Goal: Transaction & Acquisition: Purchase product/service

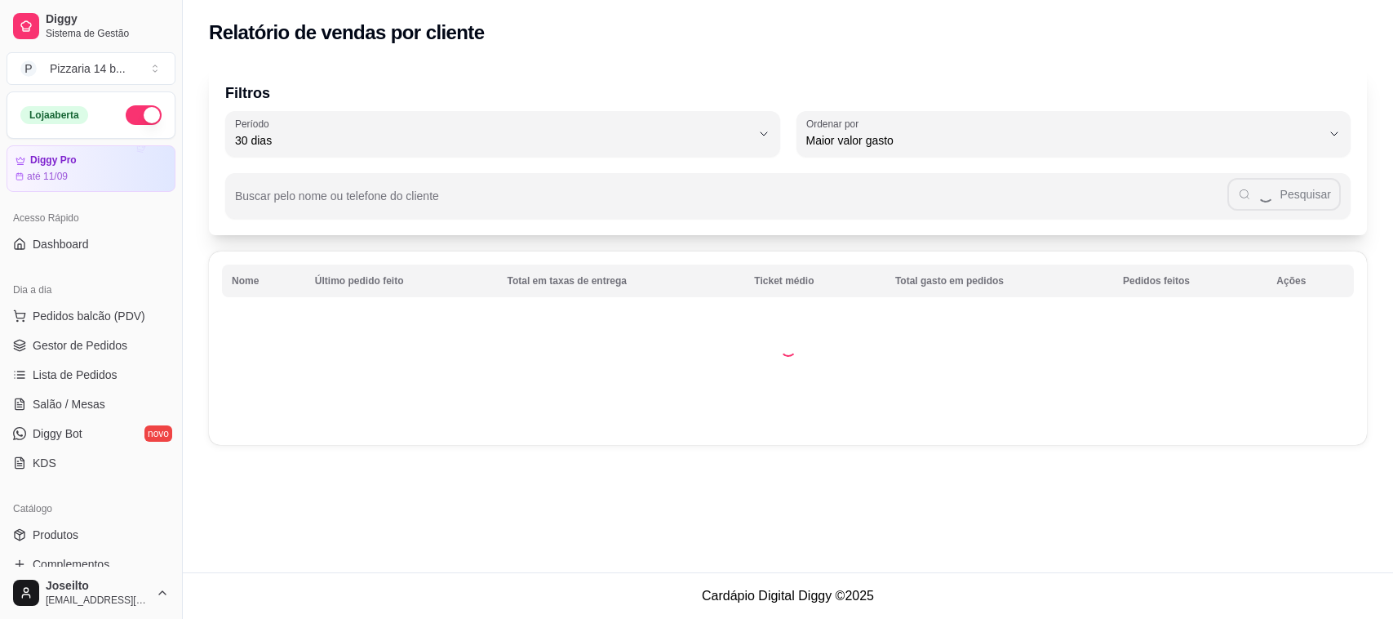
select select "30"
select select "HIGHEST_TOTAL_SPENT_WITH_ORDERS"
click at [70, 307] on button "Pedidos balcão (PDV)" at bounding box center [91, 316] width 169 height 26
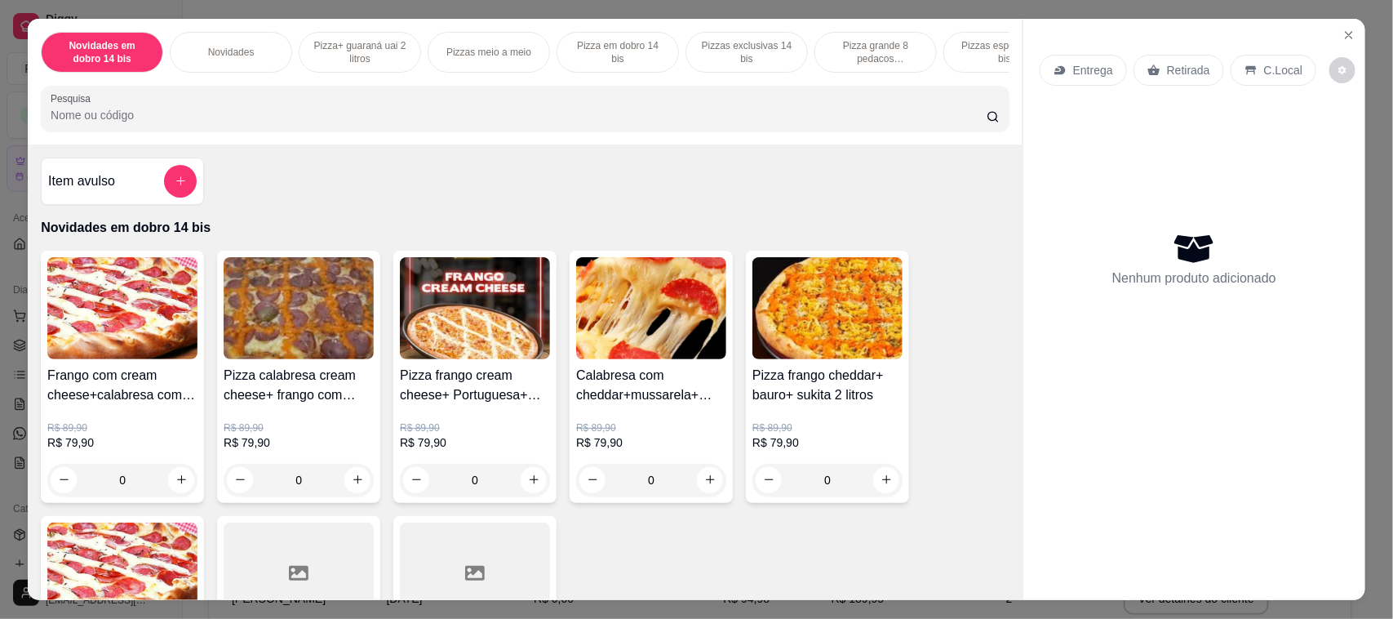
click at [842, 50] on p "Pizza grande 8 pedacos promocionais" at bounding box center [875, 52] width 95 height 26
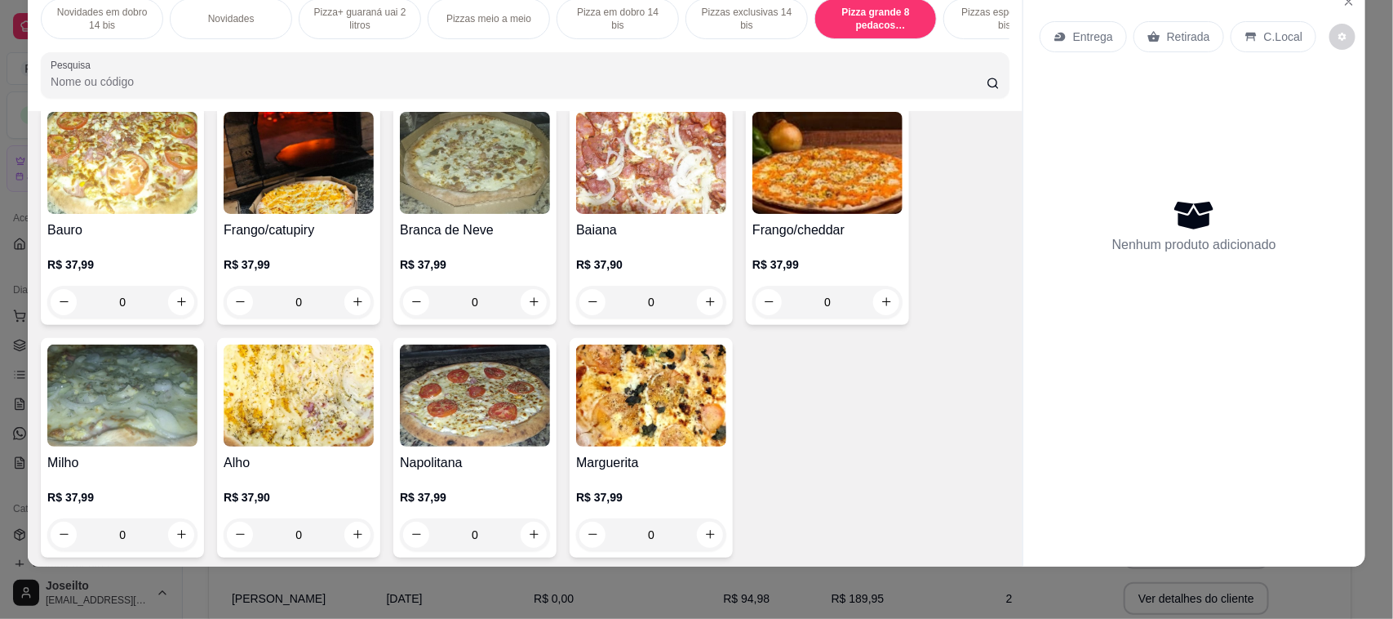
scroll to position [4358, 0]
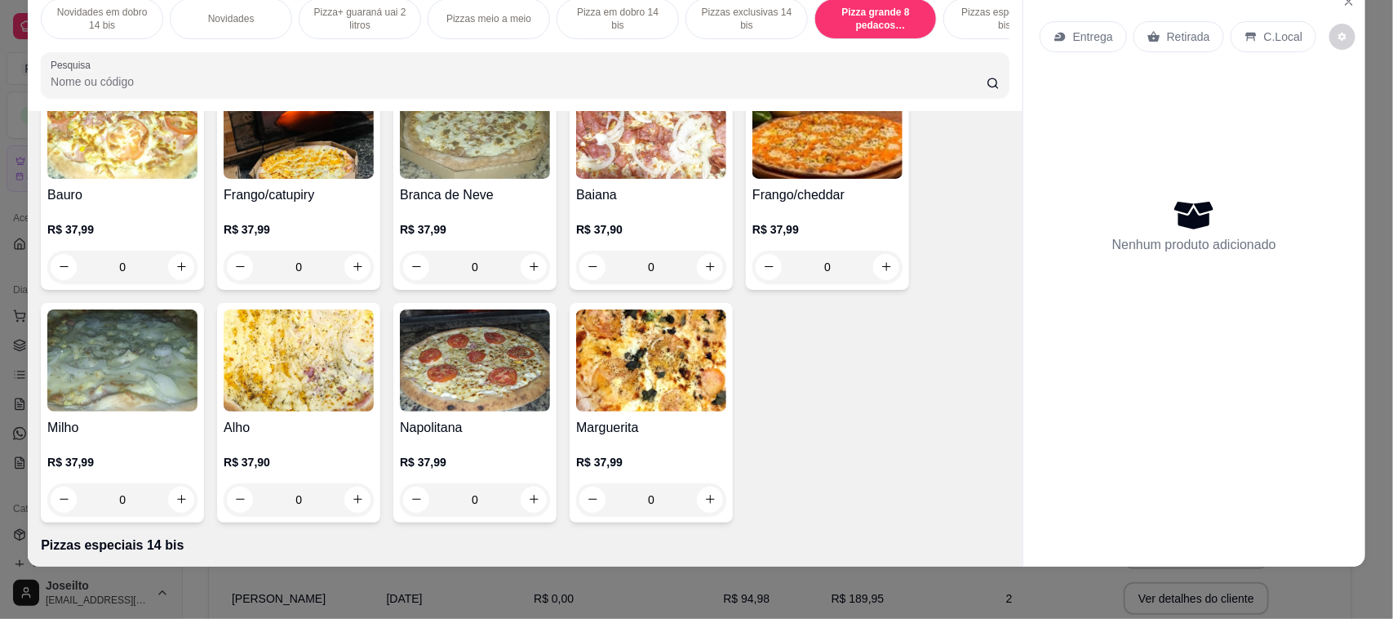
click at [624, 357] on img at bounding box center [651, 360] width 150 height 102
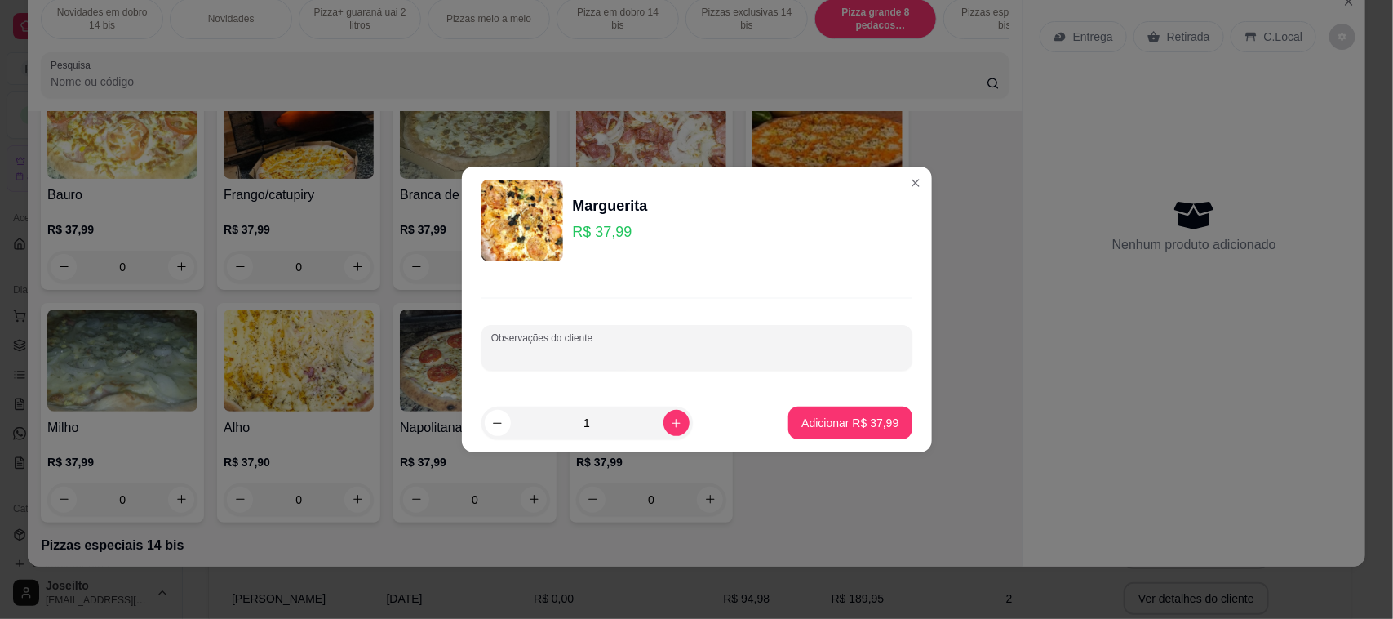
click at [625, 348] on input "Observações do cliente" at bounding box center [696, 354] width 411 height 16
type input "1/2 amodada casa"
click at [817, 428] on p "Adicionar R$ 37,99" at bounding box center [850, 423] width 95 height 16
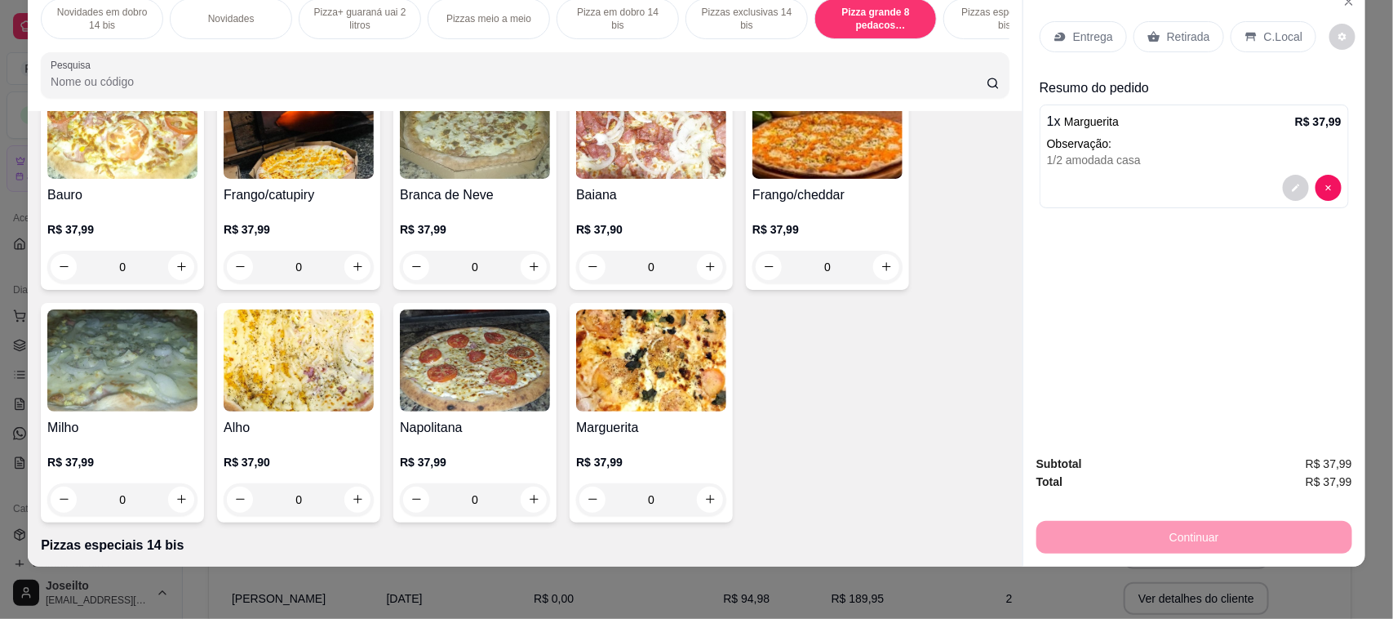
click at [1180, 33] on p "Retirada" at bounding box center [1188, 37] width 43 height 16
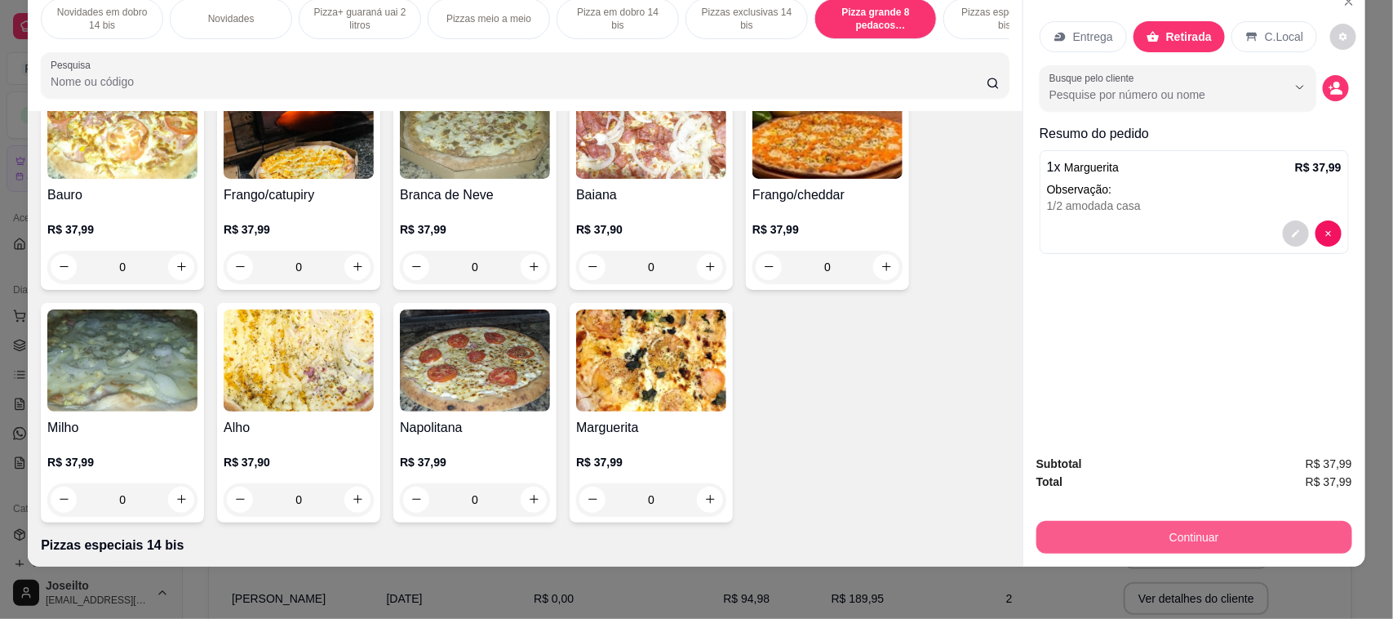
click at [1240, 524] on button "Continuar" at bounding box center [1194, 537] width 316 height 33
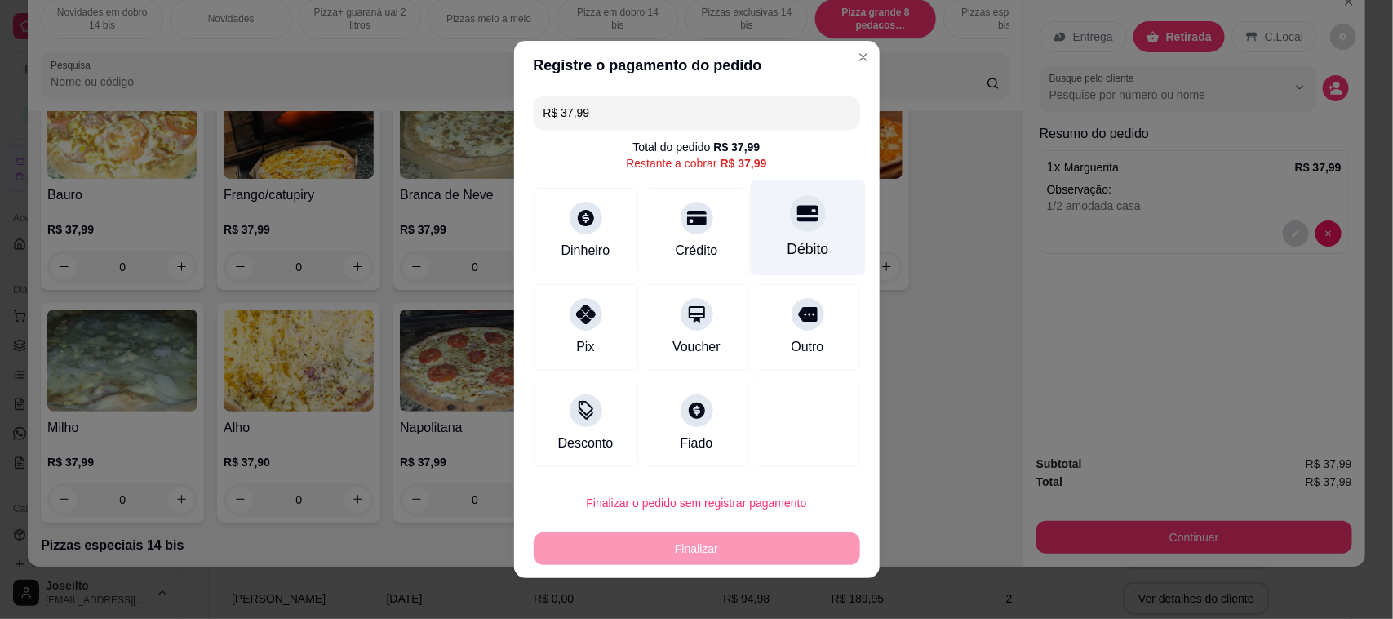
click at [797, 218] on icon at bounding box center [807, 214] width 21 height 16
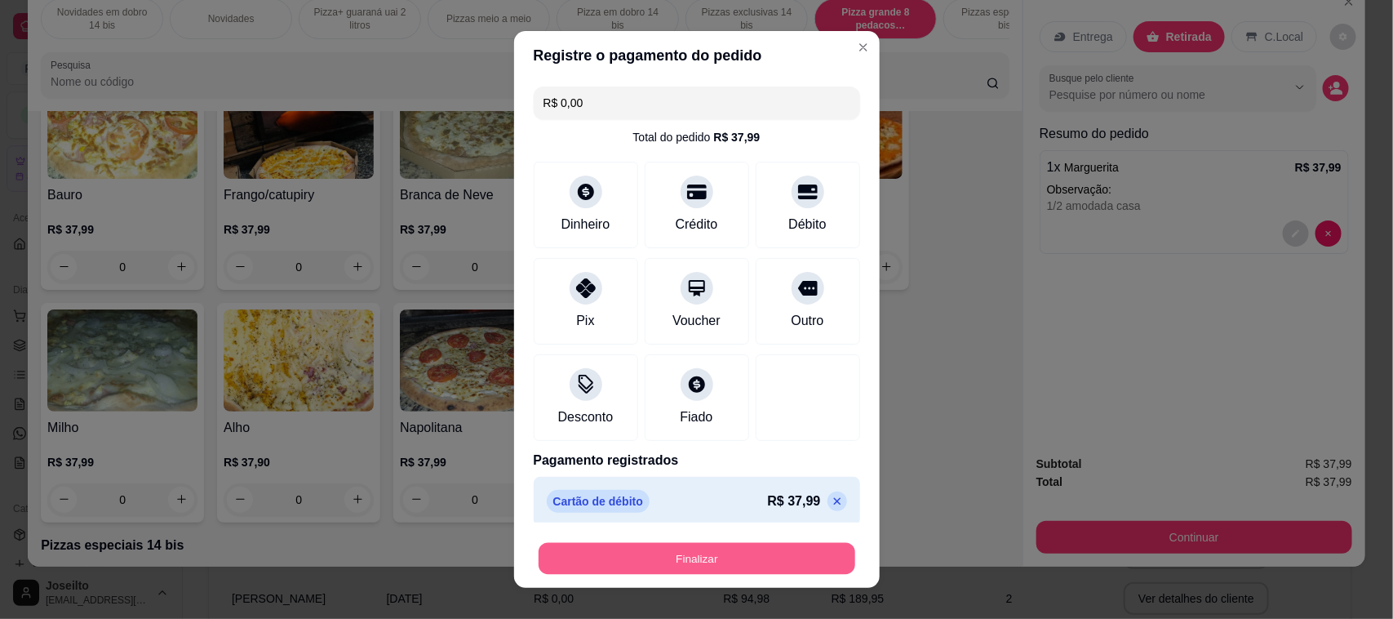
click at [737, 551] on button "Finalizar" at bounding box center [697, 559] width 317 height 32
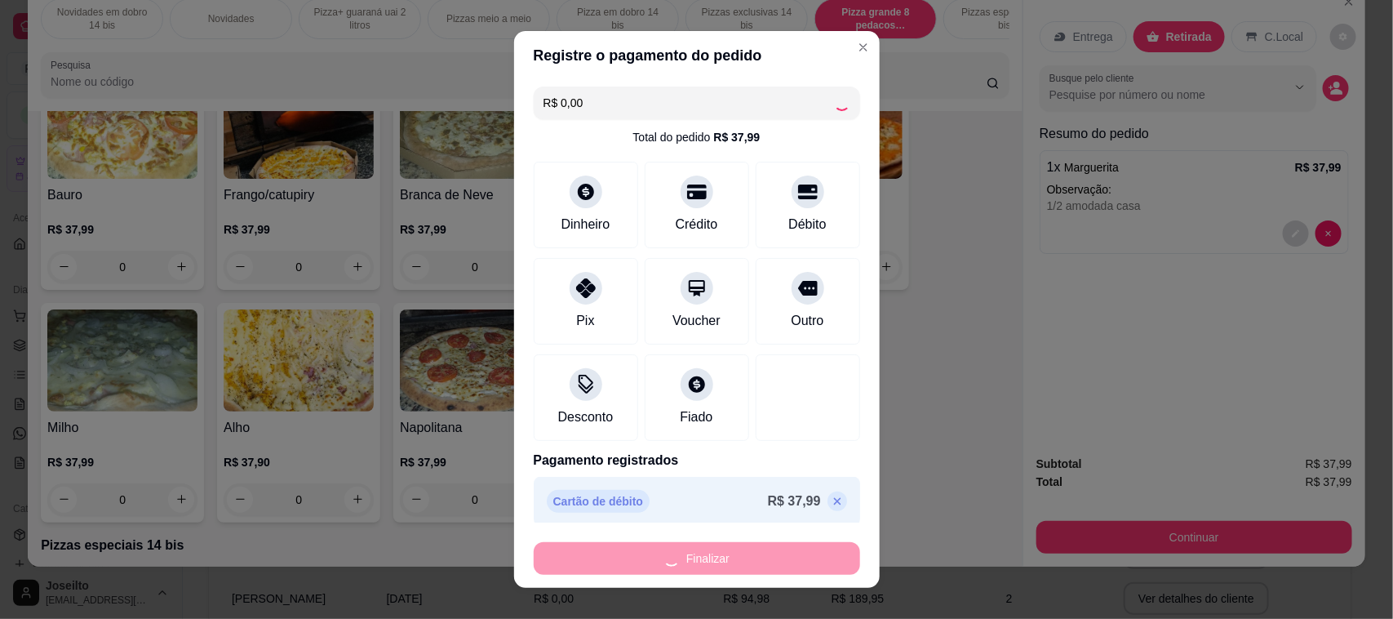
type input "-R$ 37,99"
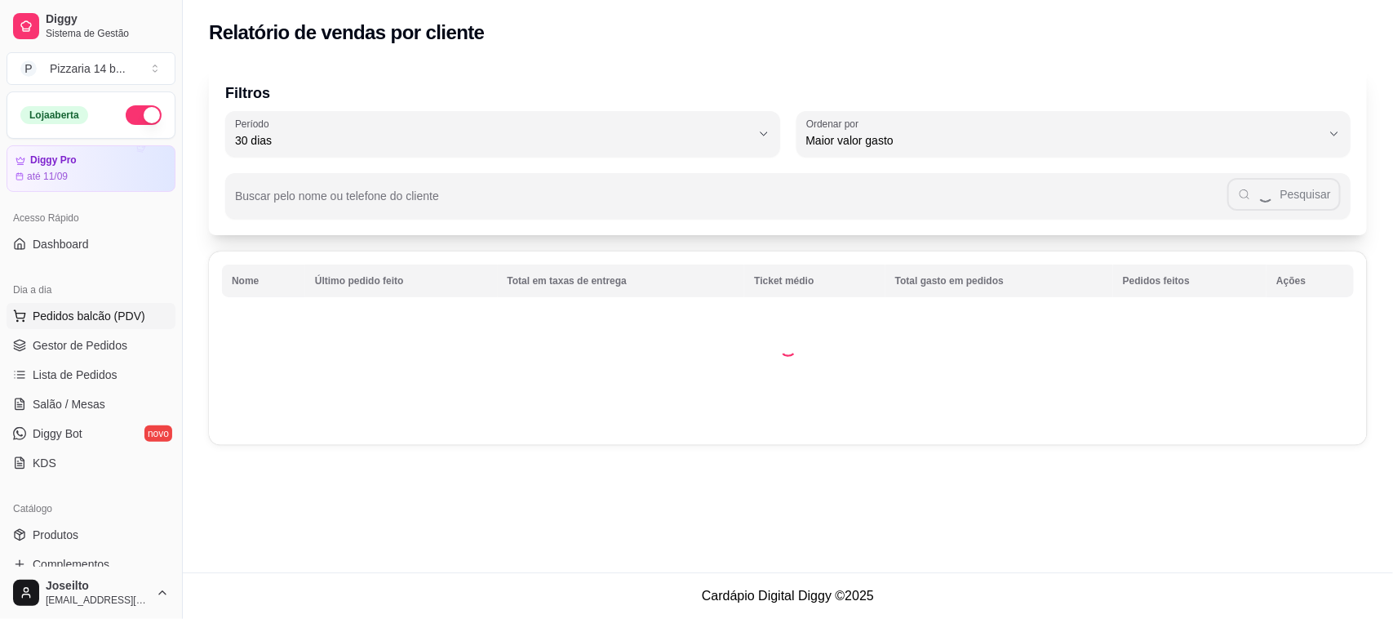
drag, startPoint x: 76, startPoint y: 323, endPoint x: 161, endPoint y: 312, distance: 85.6
click at [92, 319] on span "Pedidos balcão (PDV)" at bounding box center [89, 316] width 113 height 16
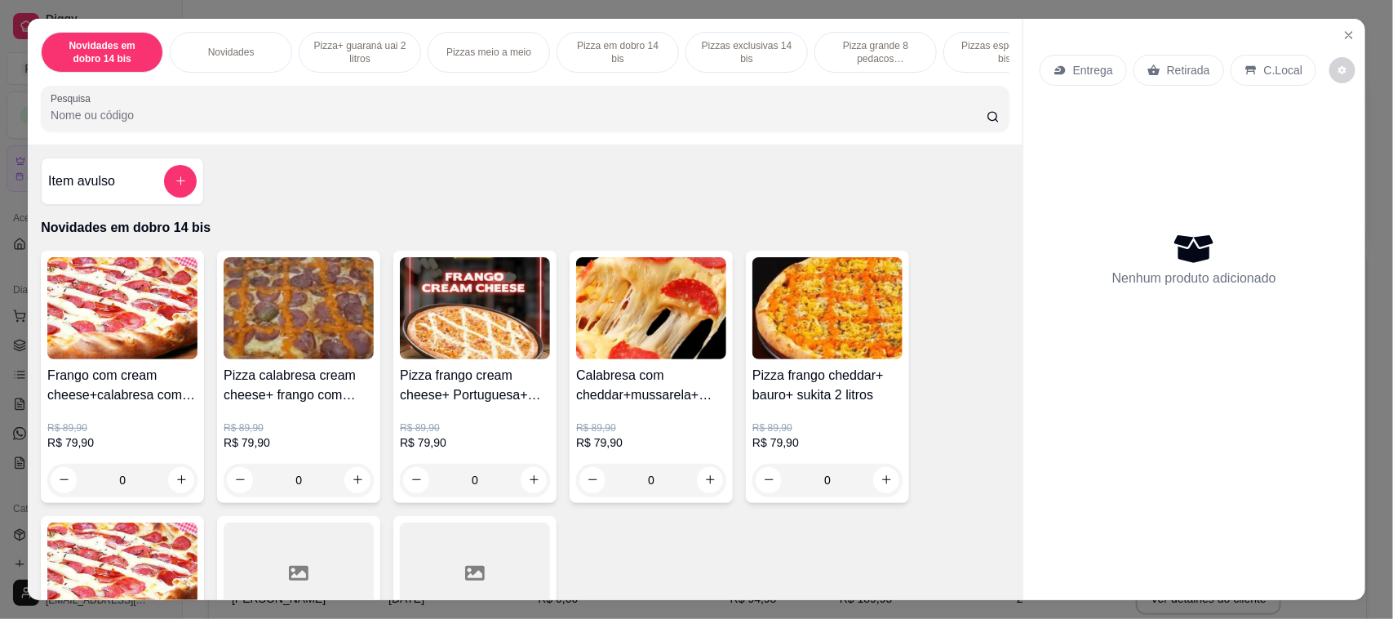
click at [879, 43] on p "Pizza grande 8 pedacos promocionais" at bounding box center [875, 52] width 95 height 26
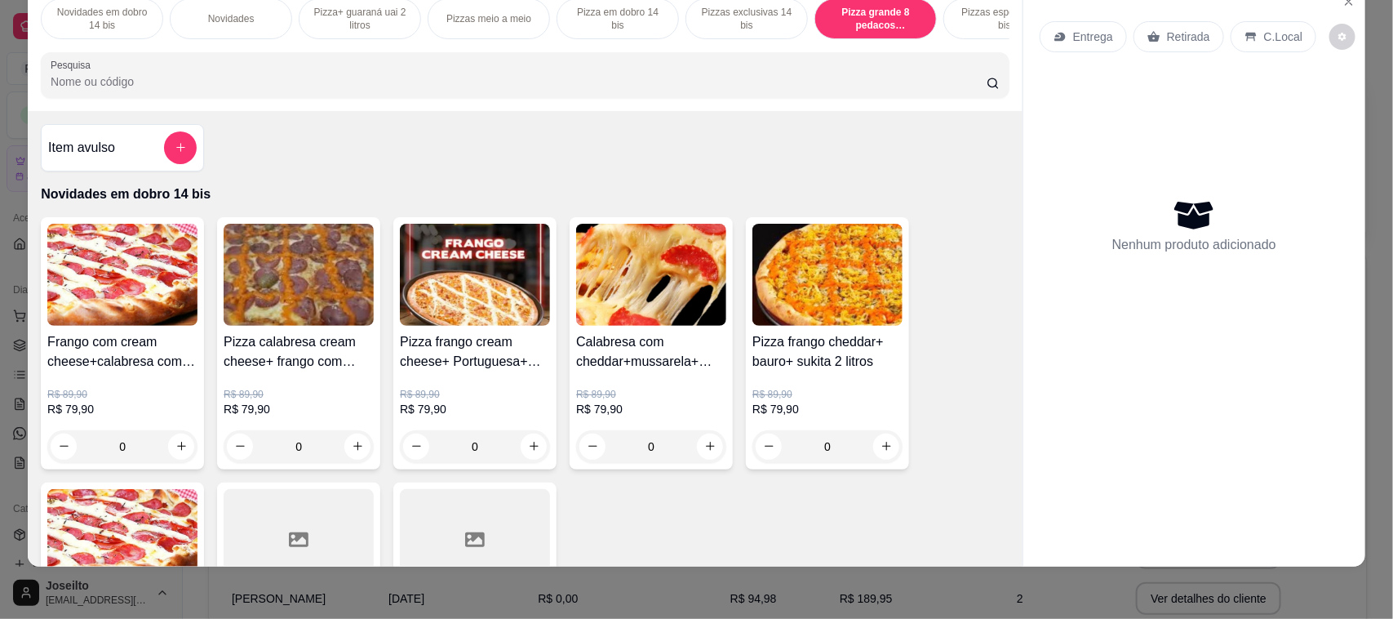
click at [276, 90] on input "Pesquisa" at bounding box center [519, 81] width 936 height 16
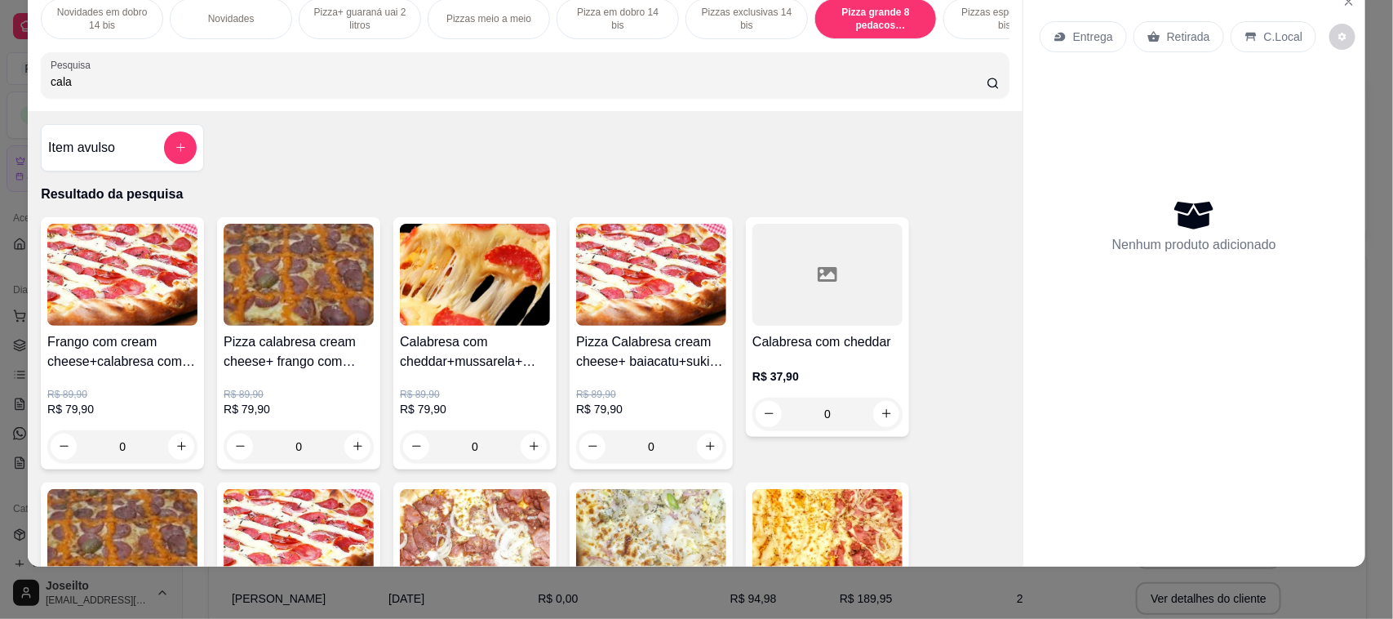
type input "cala"
click at [869, 12] on p "Pizza grande 8 pedacos promocionais" at bounding box center [875, 19] width 95 height 26
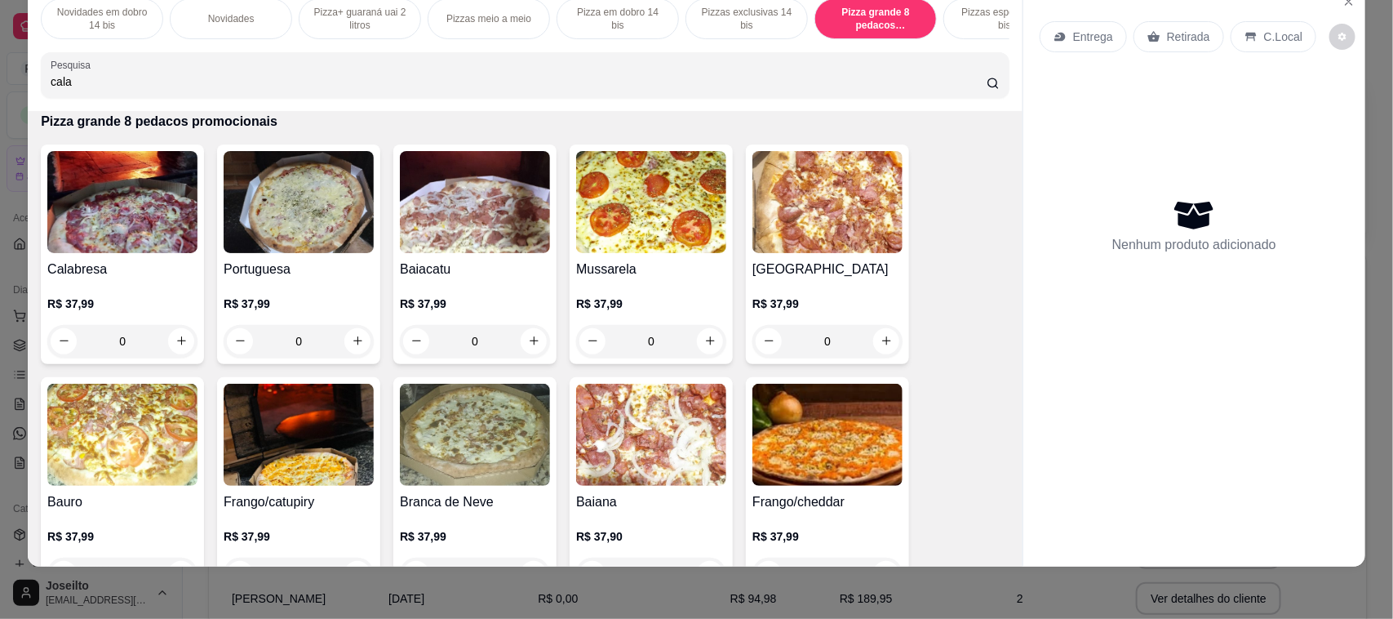
click at [145, 202] on img at bounding box center [122, 202] width 150 height 102
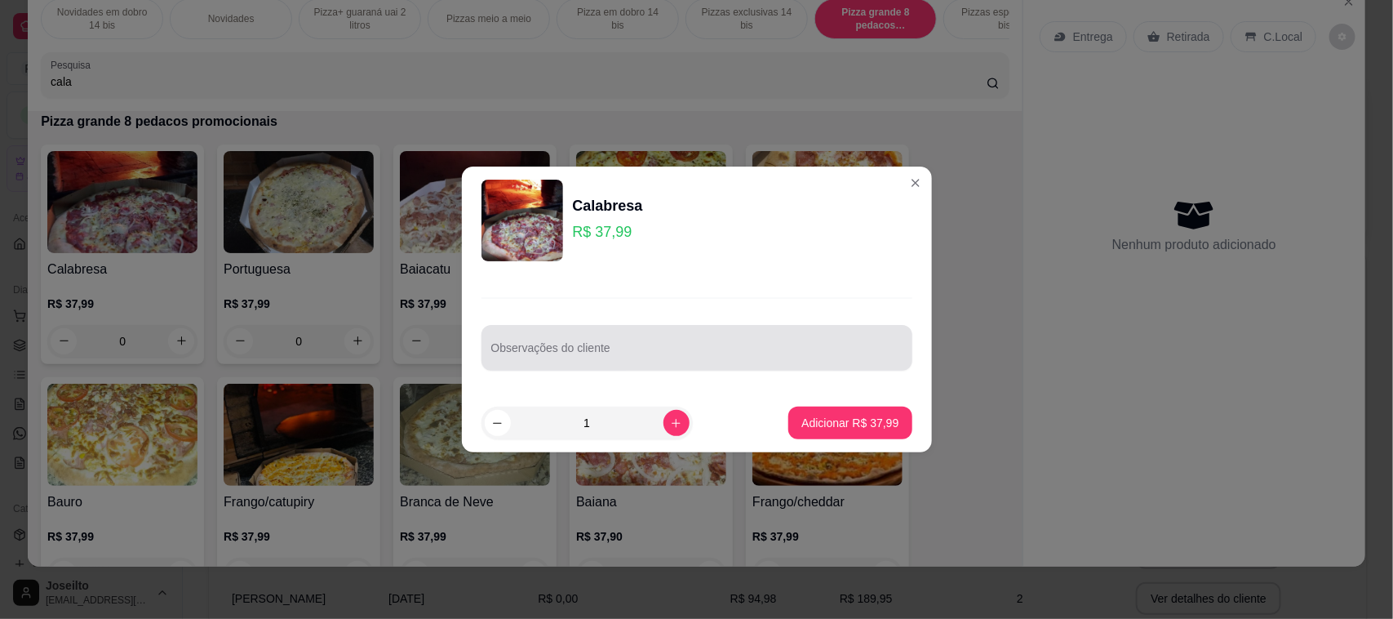
click at [665, 344] on div at bounding box center [696, 347] width 411 height 33
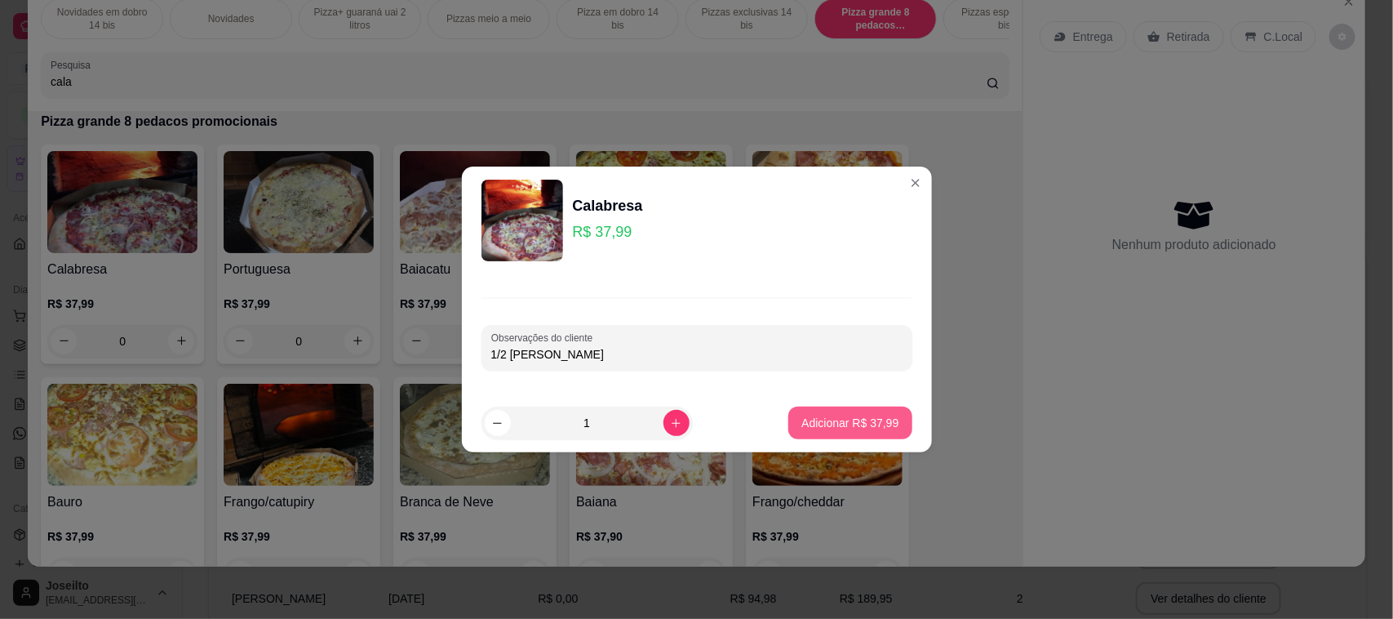
type input "1/2 [PERSON_NAME]"
click at [805, 420] on p "Adicionar R$ 37,99" at bounding box center [849, 423] width 97 height 16
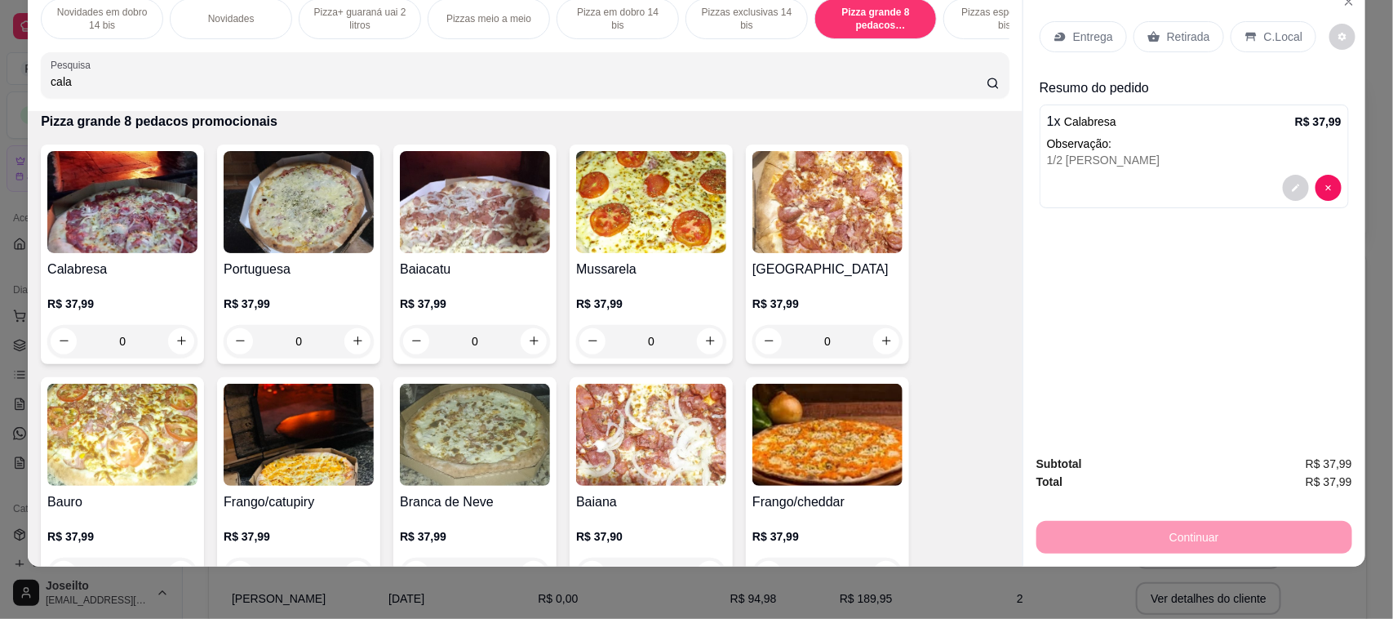
click at [1169, 29] on p "Retirada" at bounding box center [1188, 37] width 43 height 16
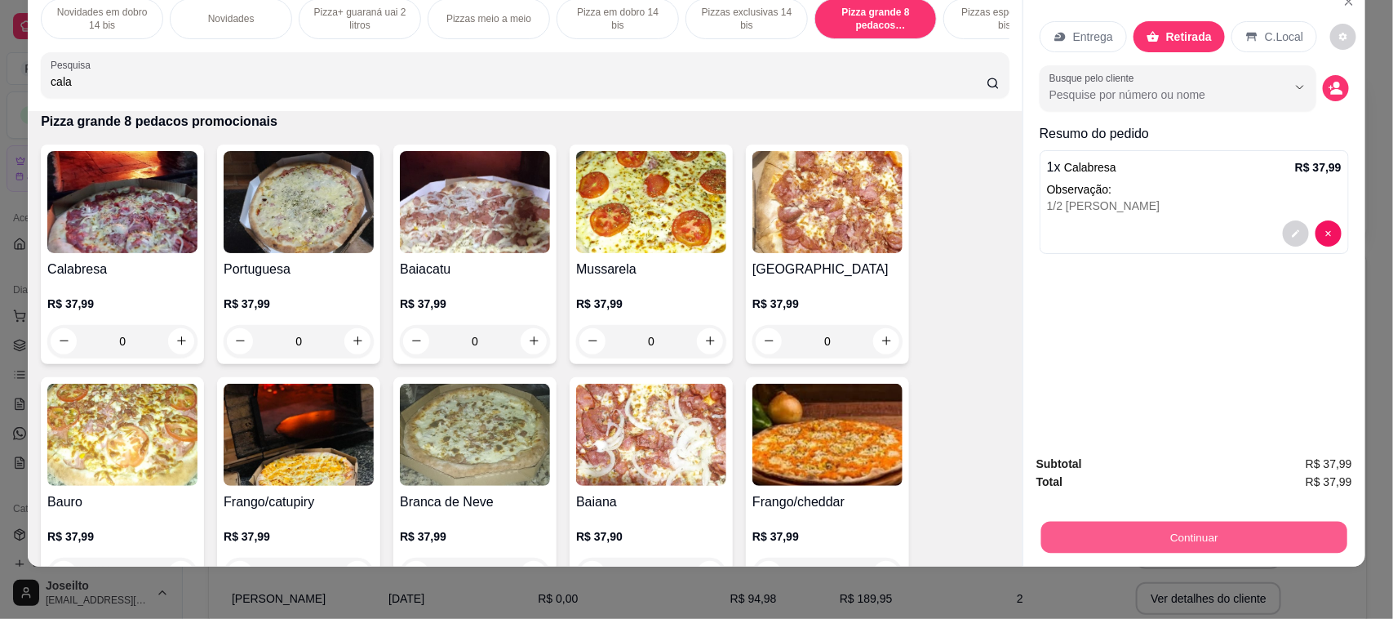
click at [1221, 540] on button "Continuar" at bounding box center [1194, 537] width 306 height 32
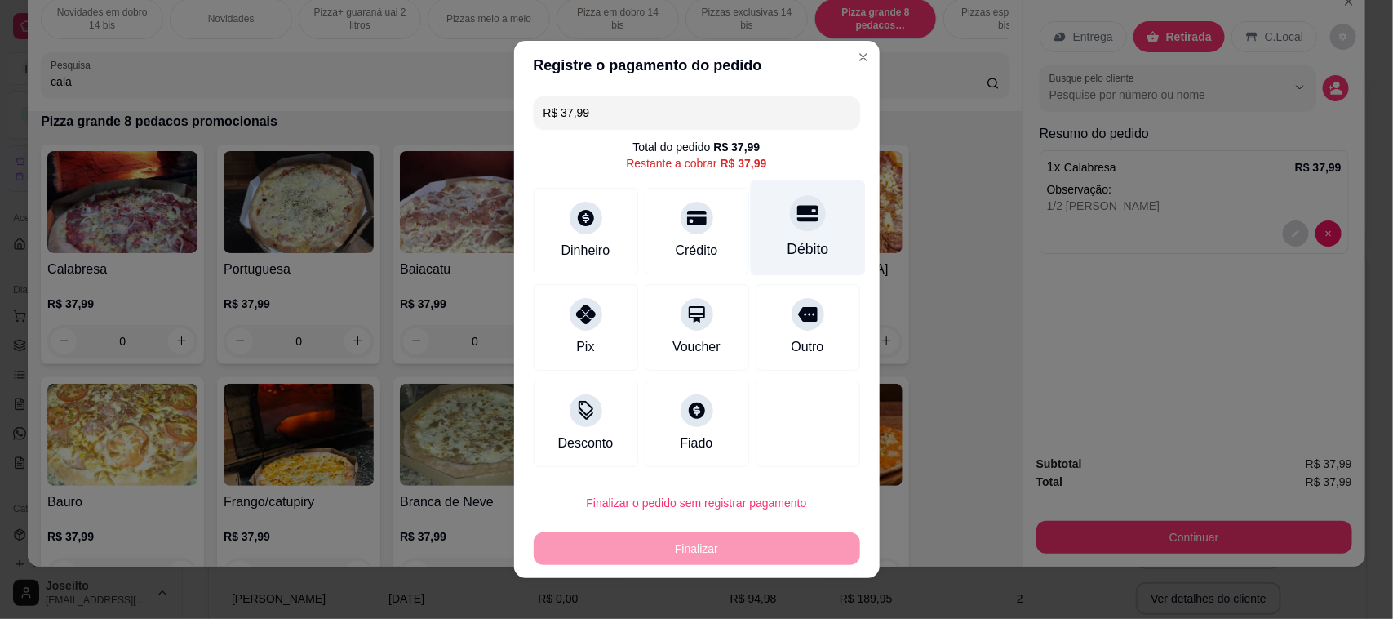
click at [805, 216] on div "Débito" at bounding box center [807, 227] width 115 height 95
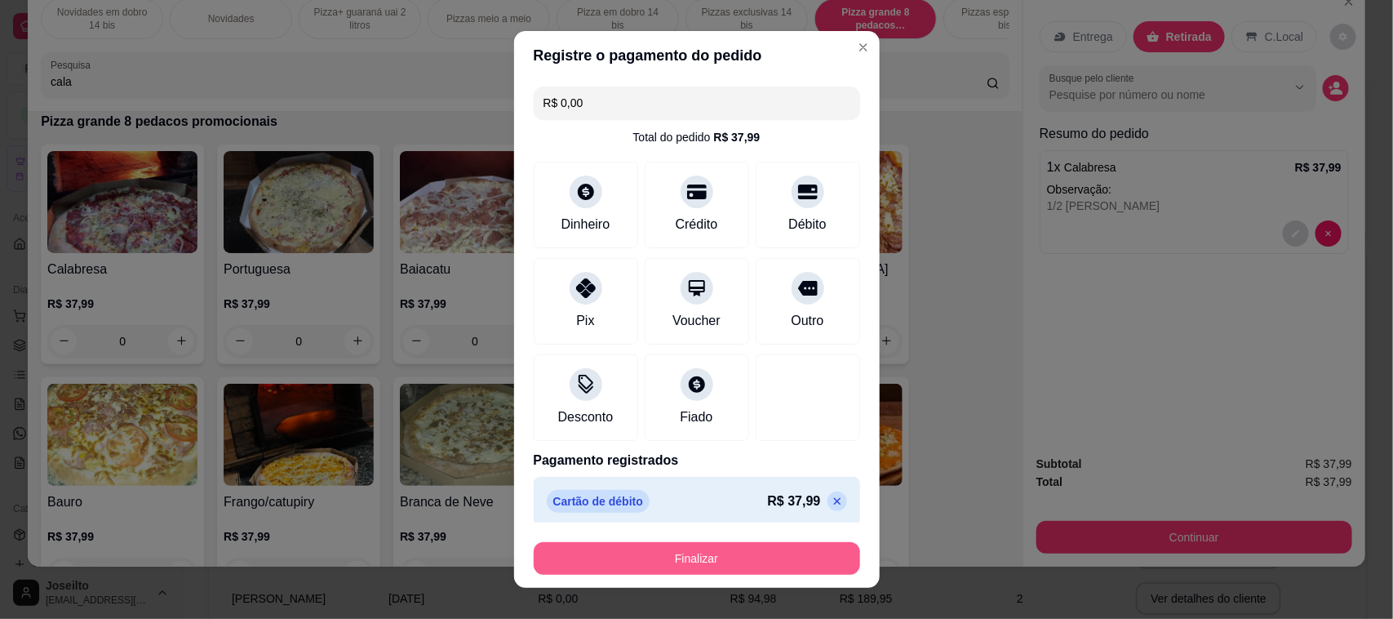
click at [717, 548] on button "Finalizar" at bounding box center [697, 558] width 326 height 33
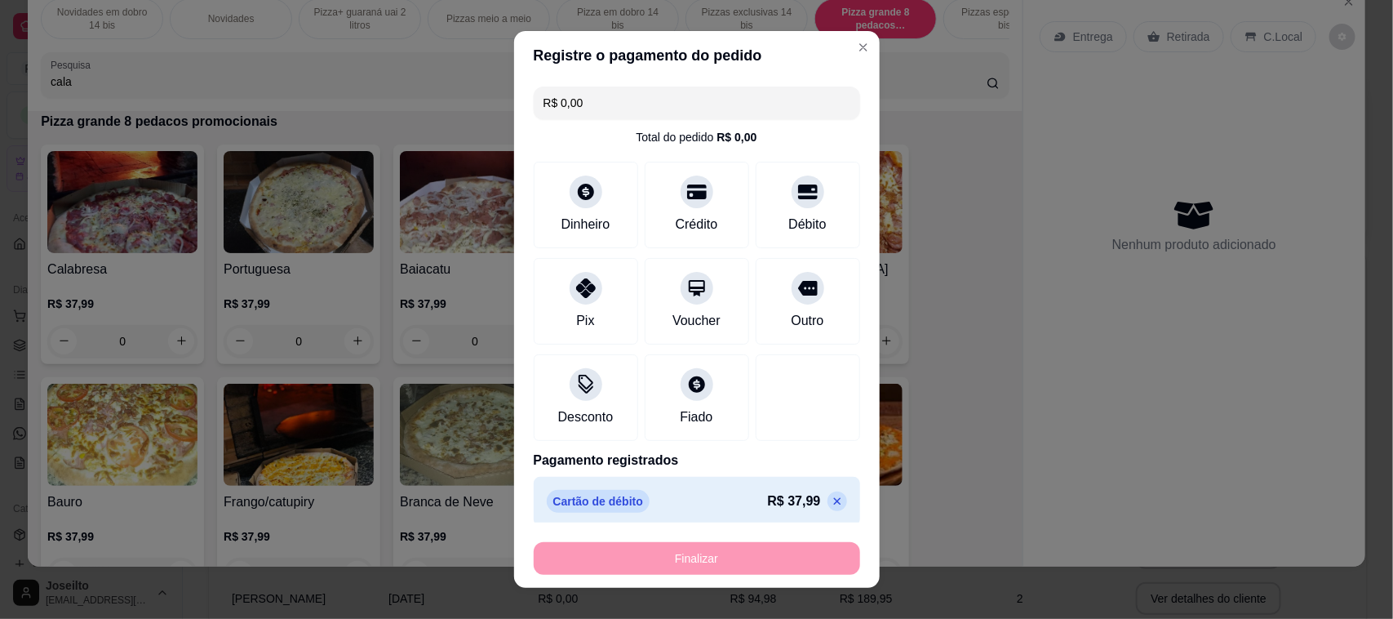
type input "-R$ 37,99"
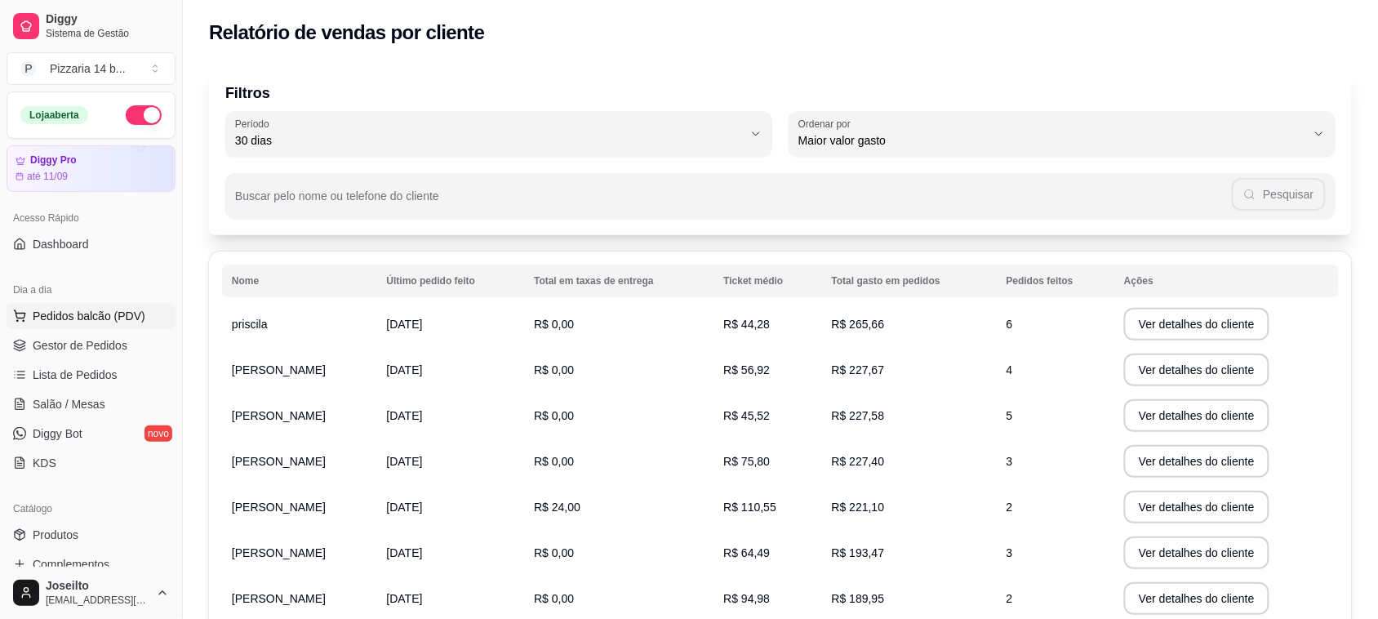
click at [78, 314] on span "Pedidos balcão (PDV)" at bounding box center [89, 316] width 113 height 16
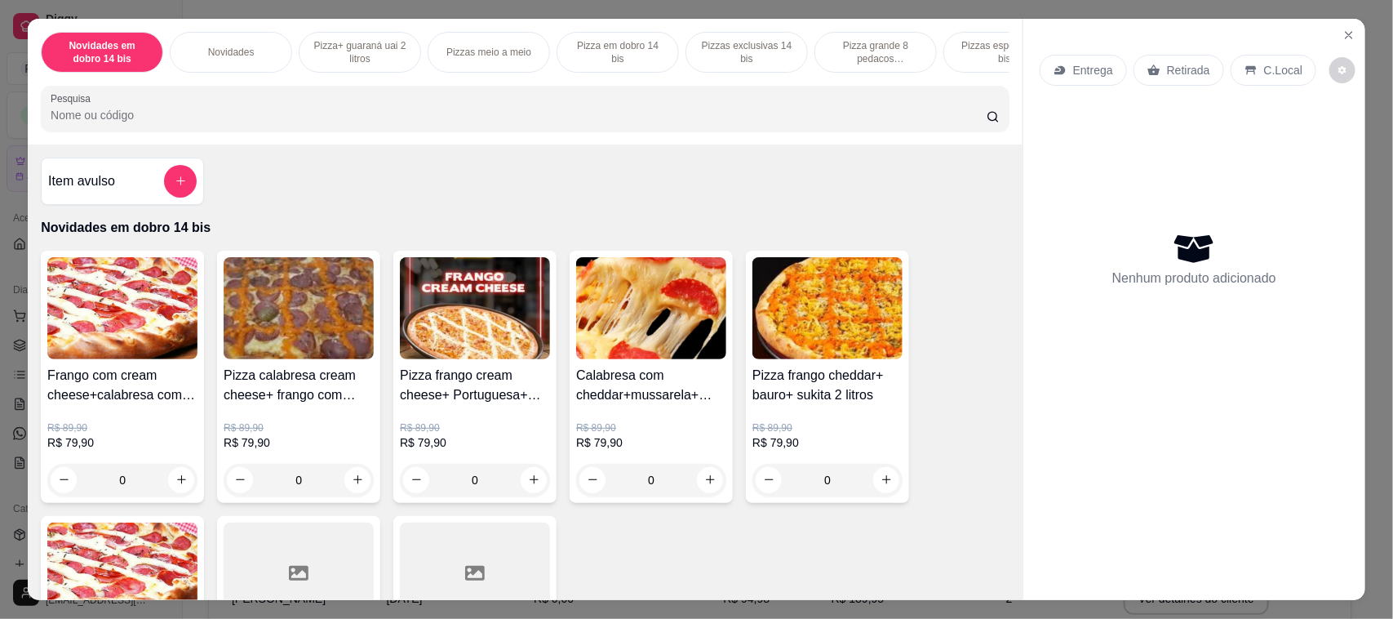
click at [888, 47] on p "Pizza grande 8 pedacos promocionais" at bounding box center [875, 52] width 95 height 26
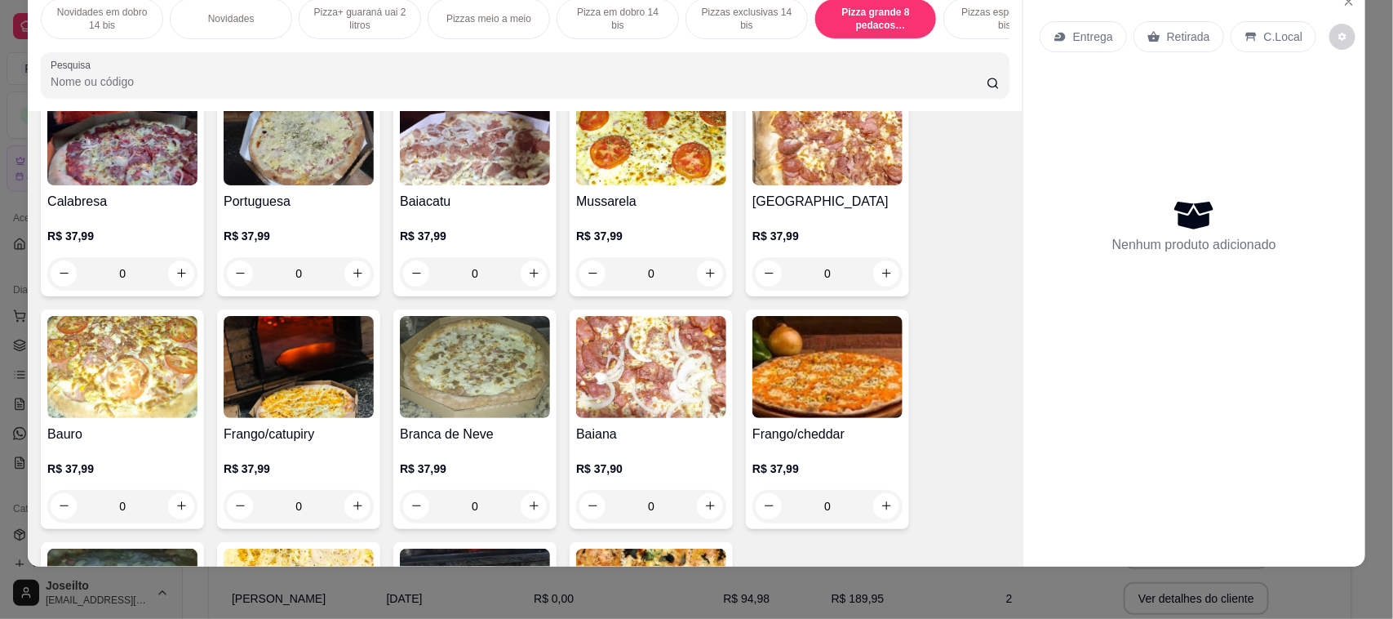
scroll to position [4154, 0]
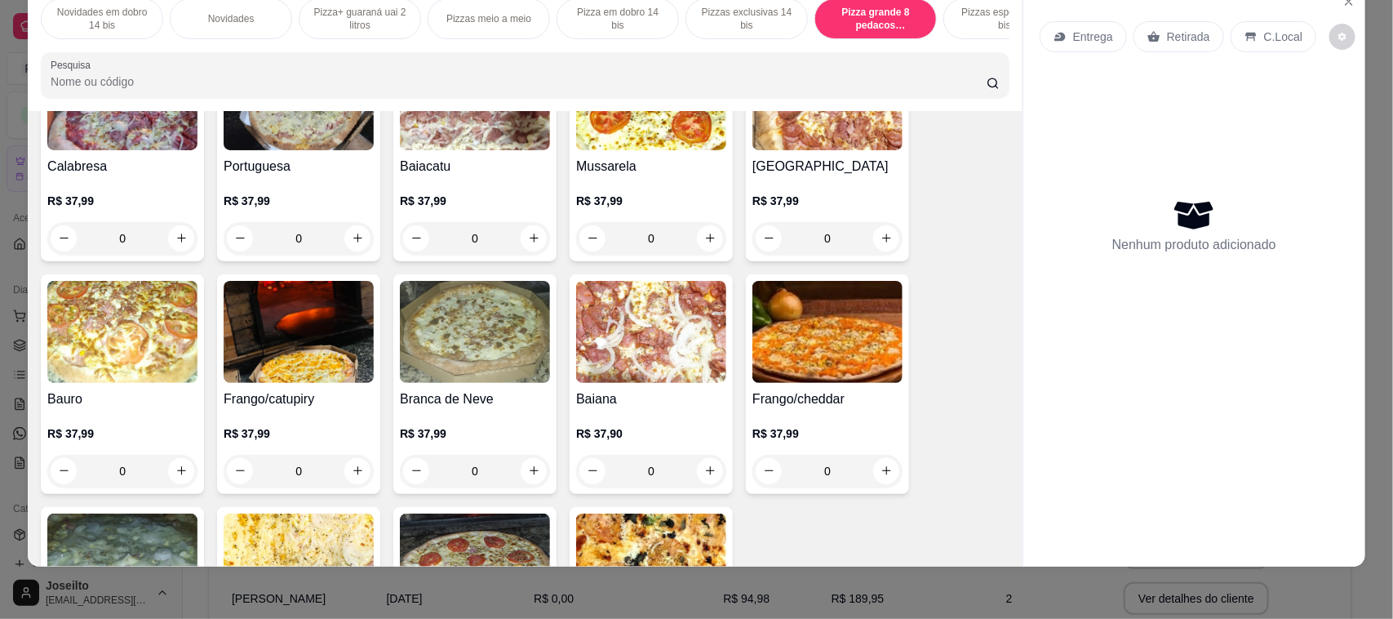
click at [295, 379] on img at bounding box center [299, 332] width 150 height 102
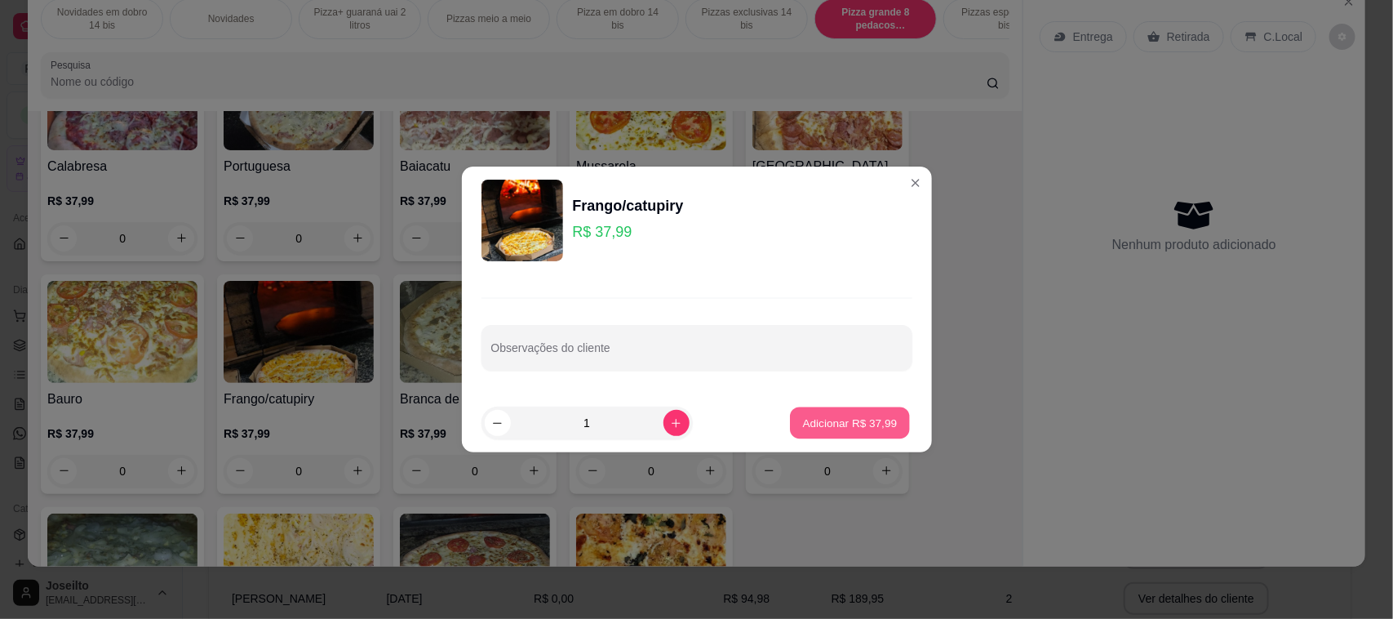
click at [822, 420] on p "Adicionar R$ 37,99" at bounding box center [850, 423] width 95 height 16
type input "1"
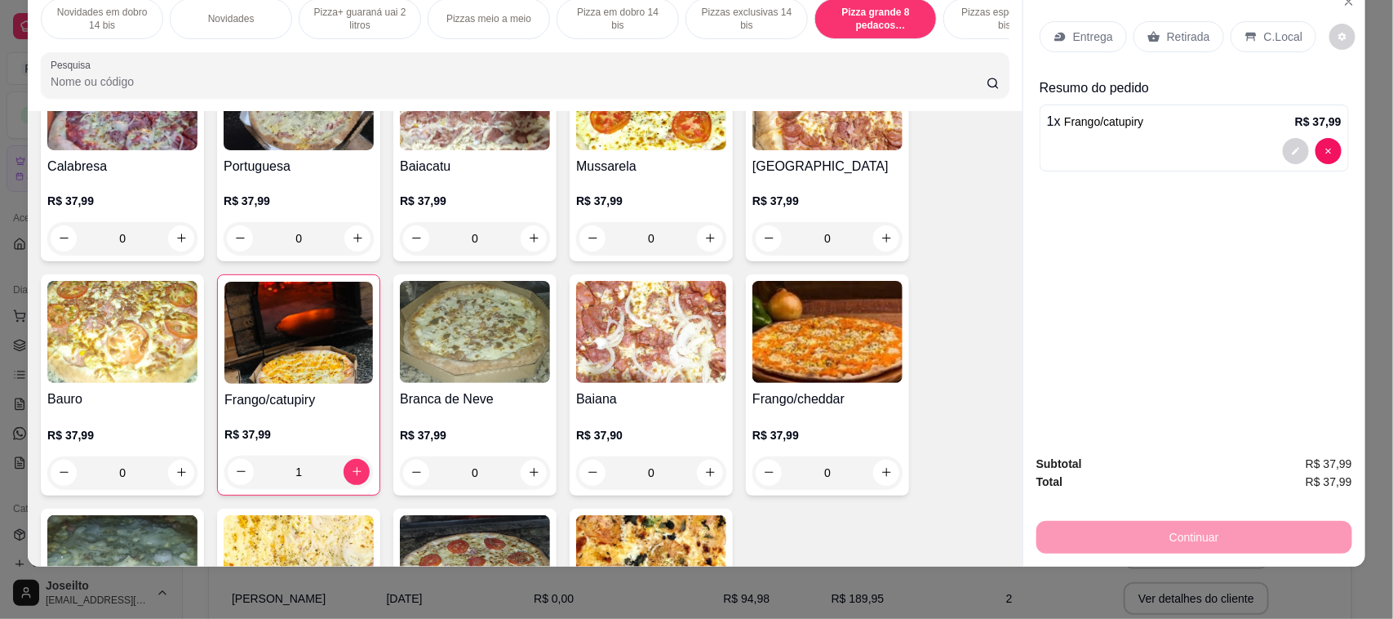
click at [1084, 34] on p "Entrega" at bounding box center [1093, 37] width 40 height 16
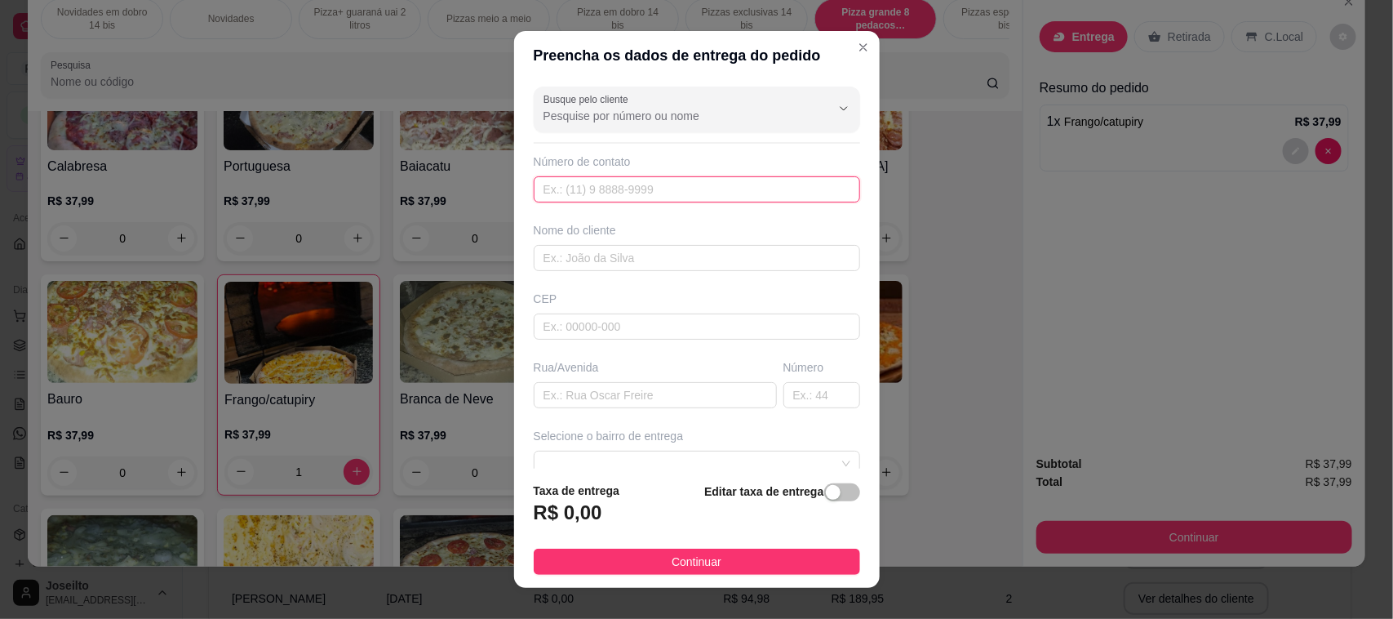
click at [657, 189] on input "text" at bounding box center [697, 189] width 326 height 26
type input "[PHONE_NUMBER]"
click at [645, 251] on input "text" at bounding box center [697, 258] width 326 height 26
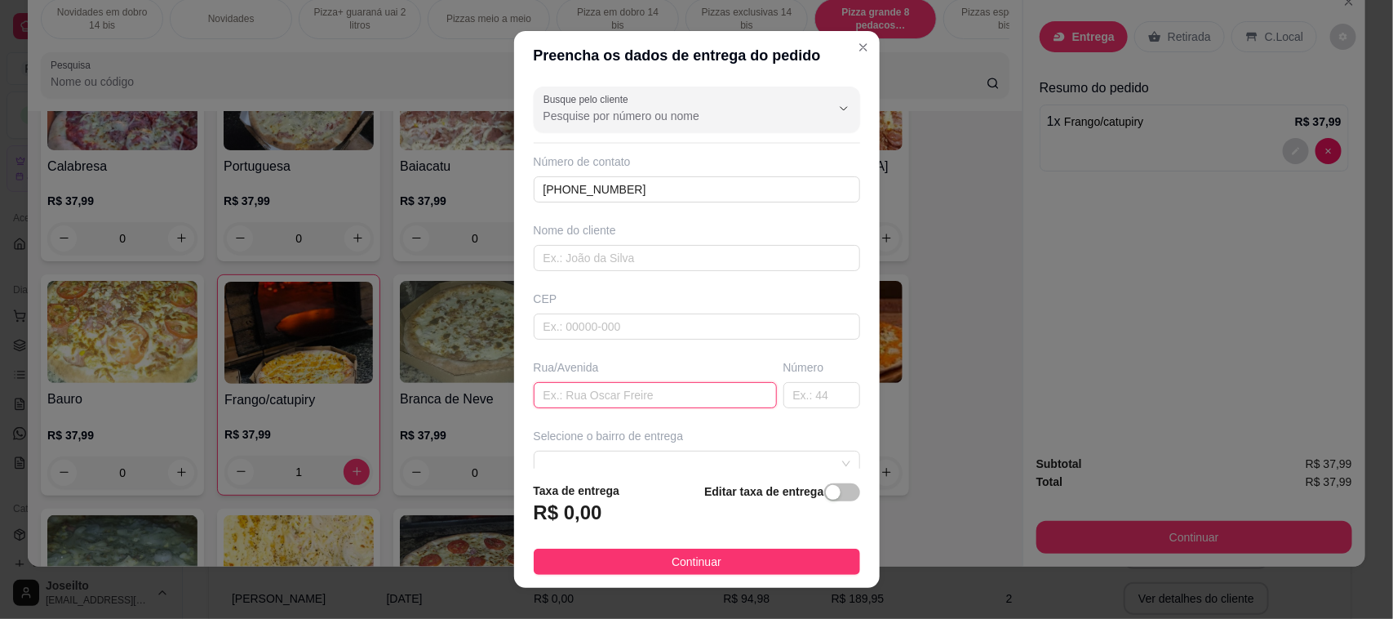
click at [635, 398] on input "text" at bounding box center [655, 395] width 243 height 26
type input "rua inconha"
drag, startPoint x: 778, startPoint y: 382, endPoint x: 771, endPoint y: 410, distance: 28.5
click at [783, 404] on input "text" at bounding box center [821, 395] width 77 height 26
type input "622"
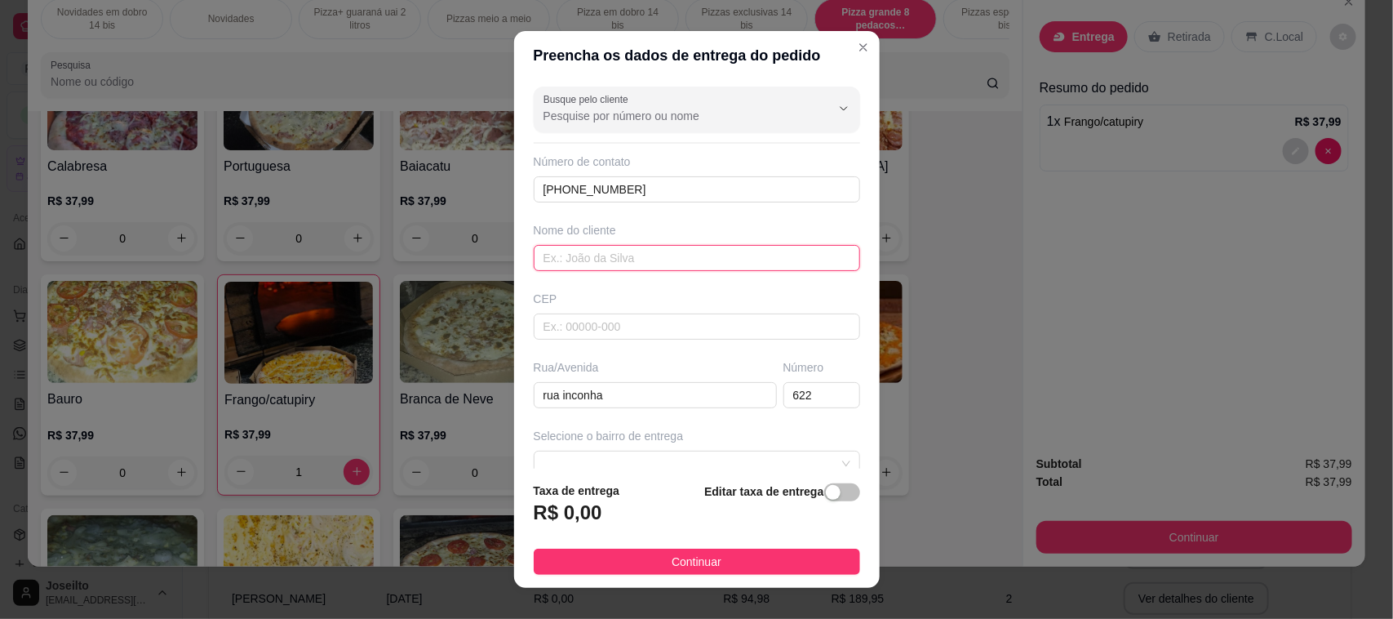
click at [646, 259] on input "text" at bounding box center [697, 258] width 326 height 26
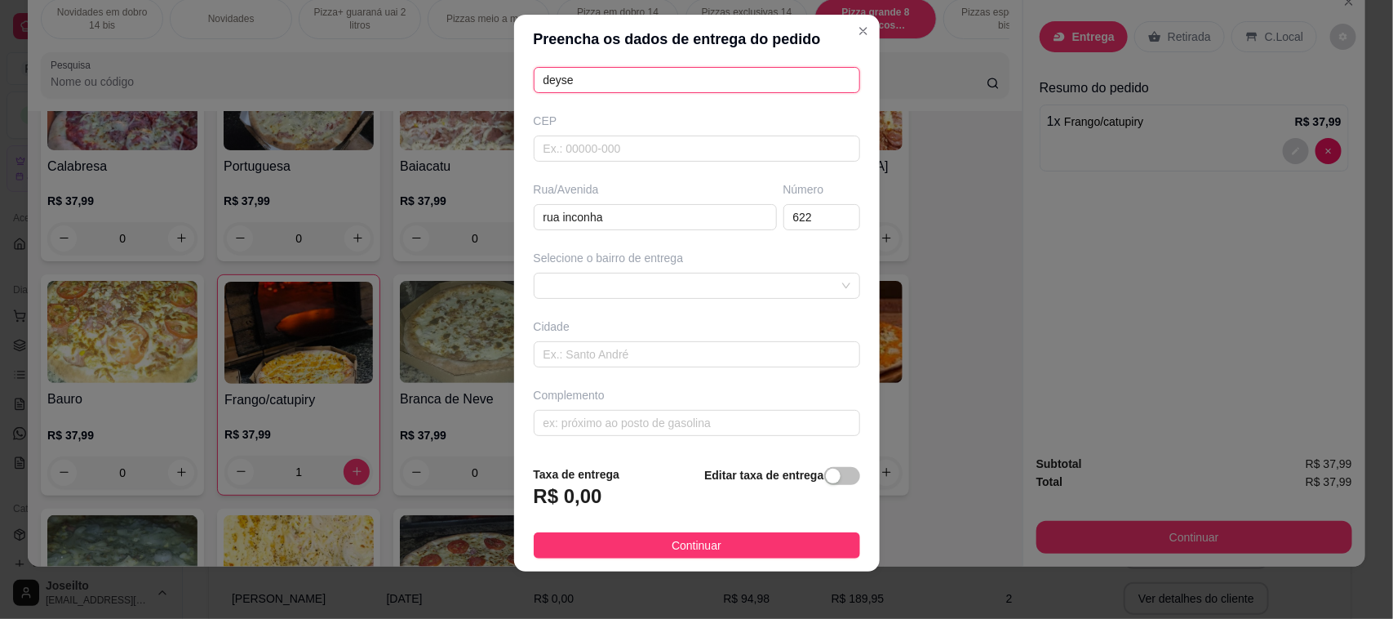
scroll to position [21, 0]
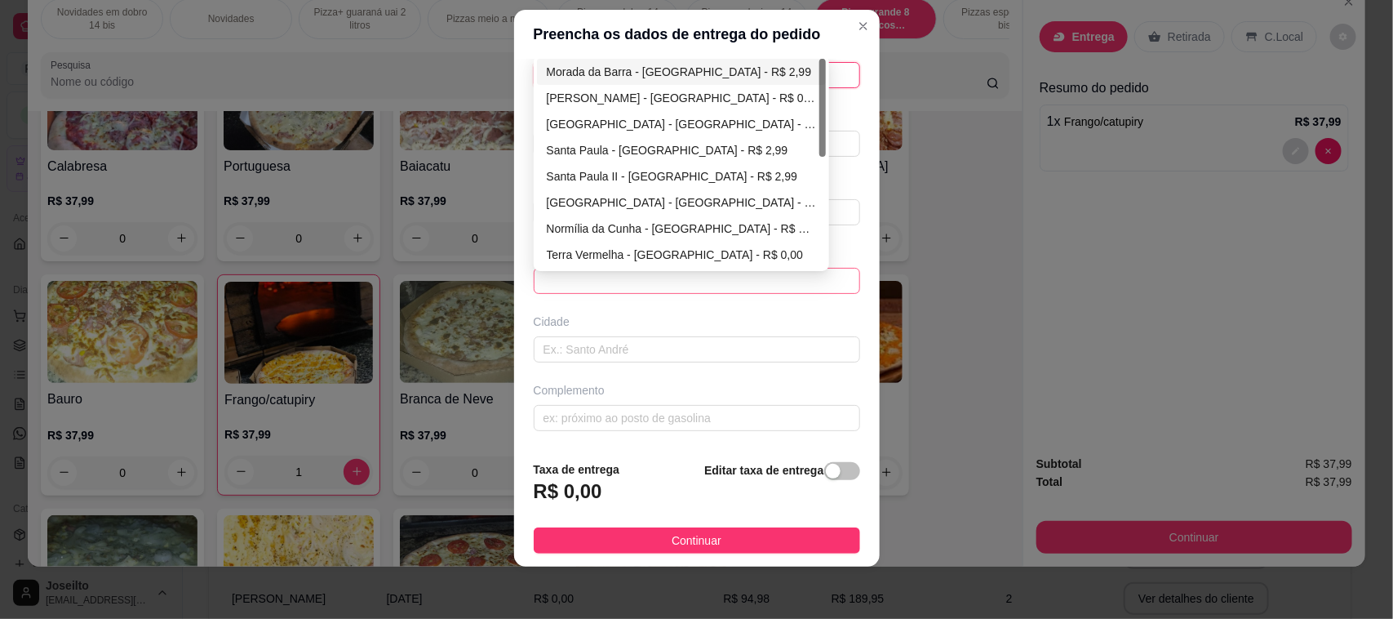
click at [663, 273] on span at bounding box center [697, 280] width 307 height 24
type input "deyse"
click at [586, 202] on div "[GEOGRAPHIC_DATA] - [GEOGRAPHIC_DATA] - R$ 0,00" at bounding box center [682, 202] width 270 height 18
type input "[GEOGRAPHIC_DATA]"
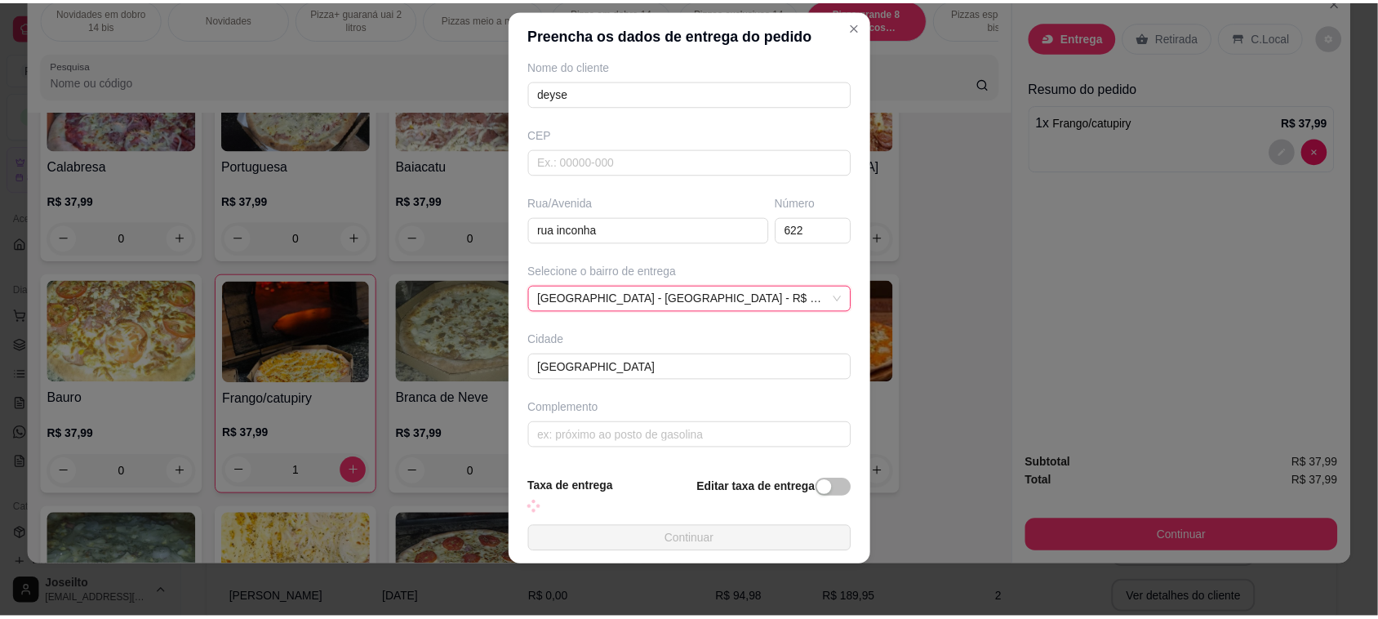
scroll to position [163, 0]
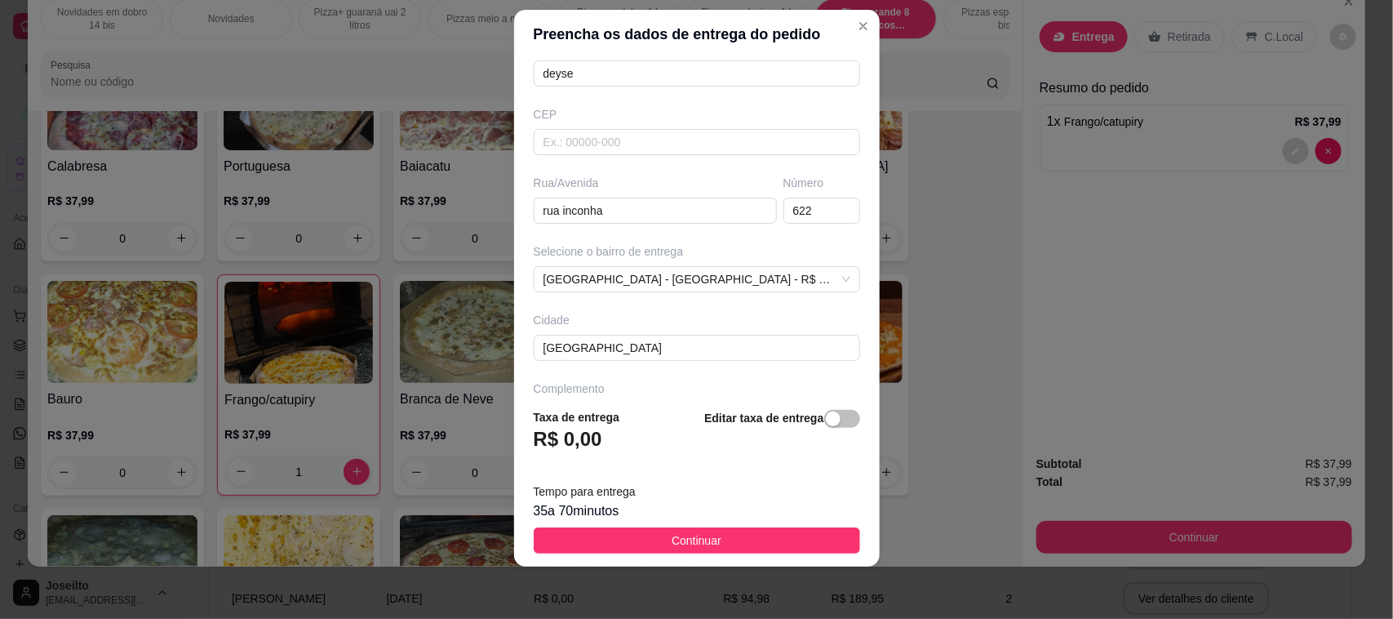
drag, startPoint x: 730, startPoint y: 552, endPoint x: 723, endPoint y: 516, distance: 36.7
click at [729, 551] on button "Continuar" at bounding box center [697, 540] width 326 height 26
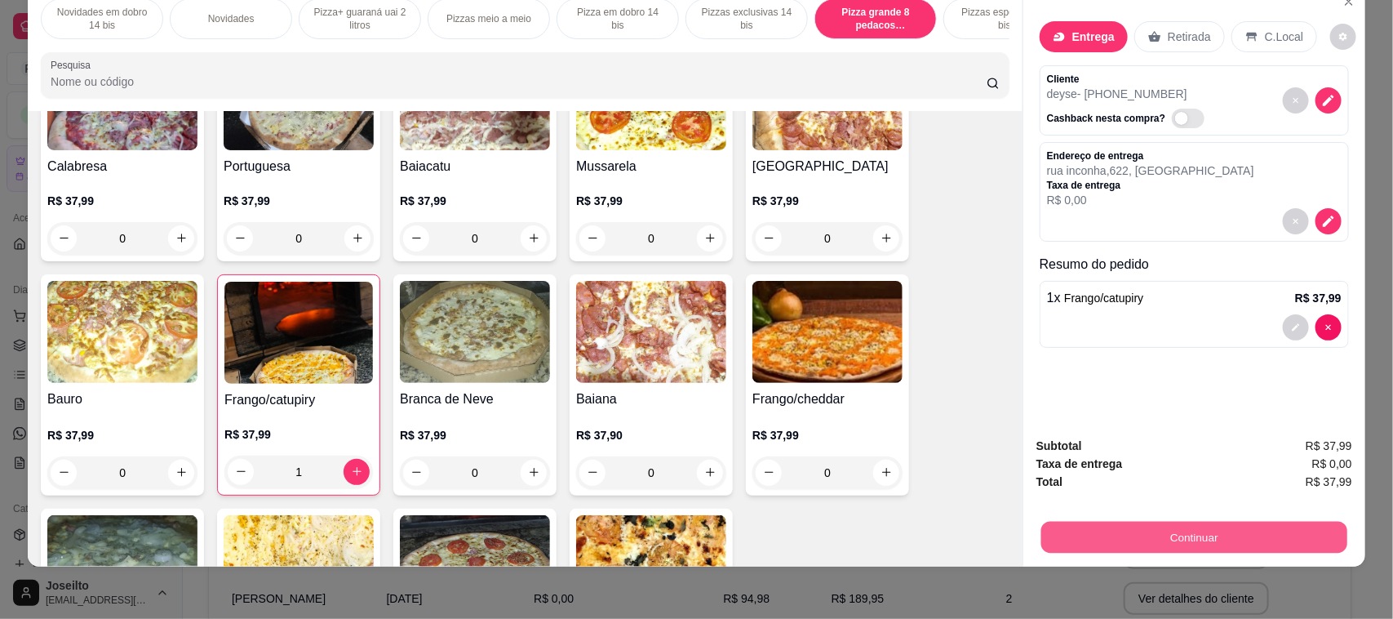
click at [1221, 533] on button "Continuar" at bounding box center [1194, 537] width 306 height 32
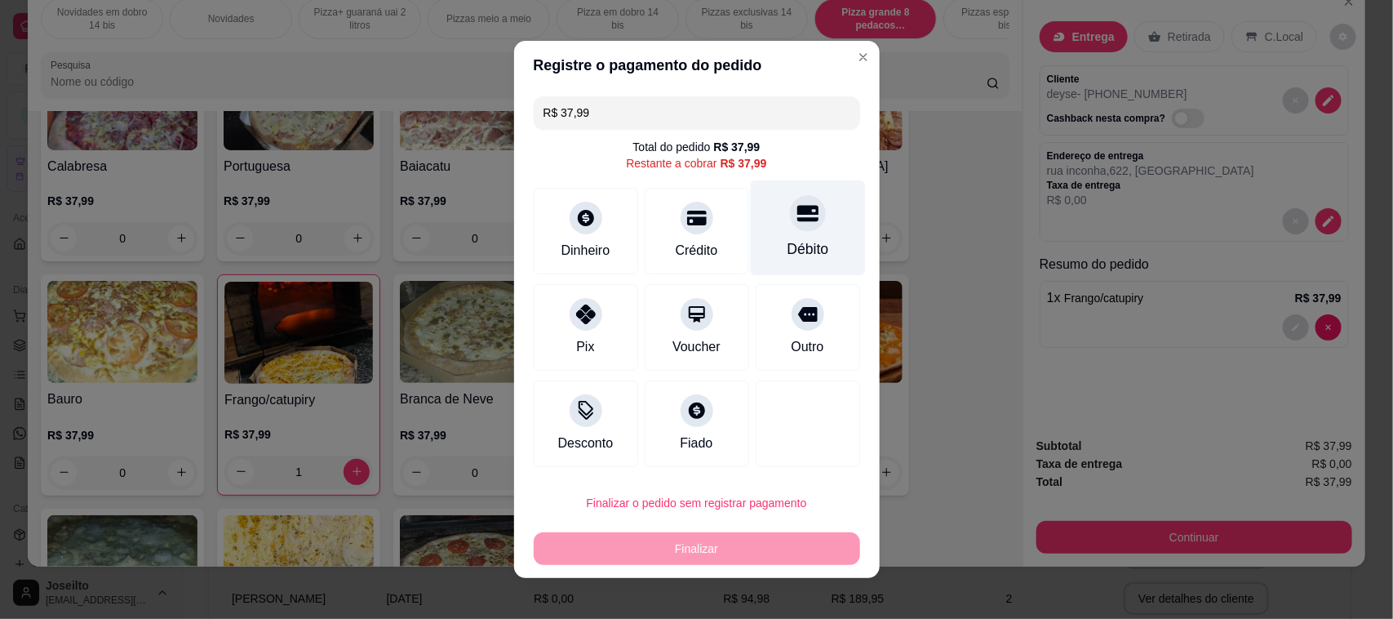
click at [772, 227] on div "Débito" at bounding box center [807, 227] width 115 height 95
type input "R$ 0,00"
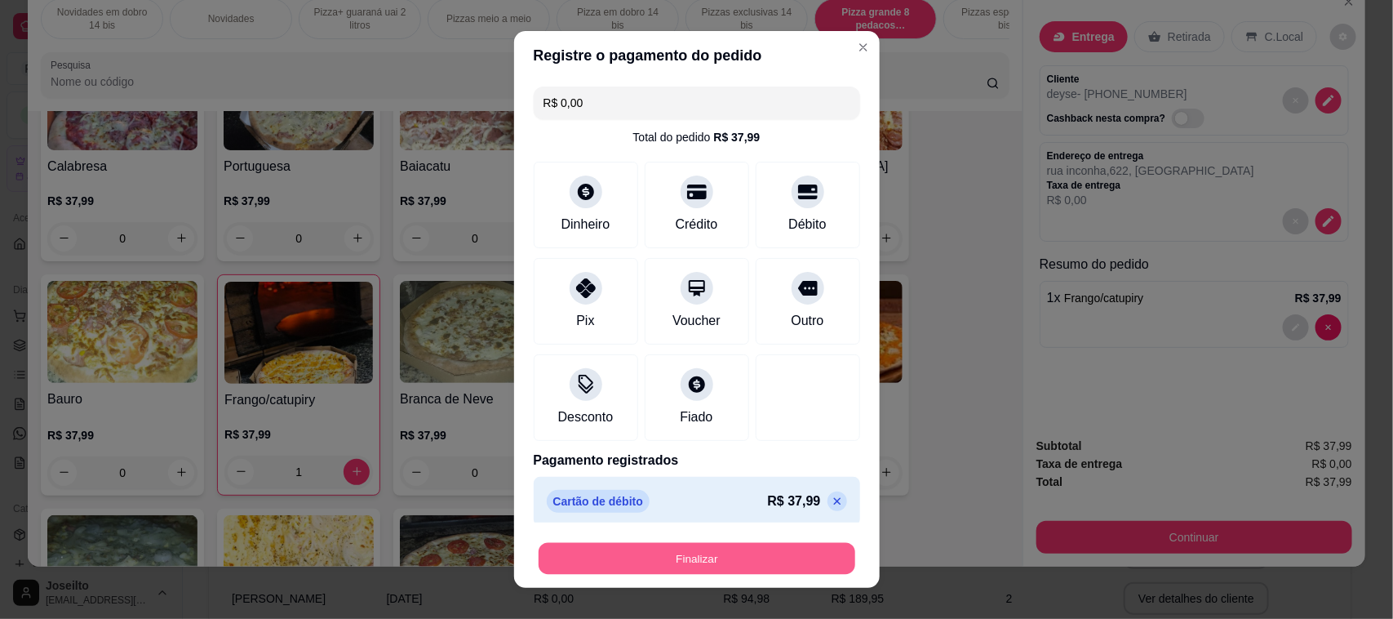
click at [788, 555] on button "Finalizar" at bounding box center [697, 559] width 317 height 32
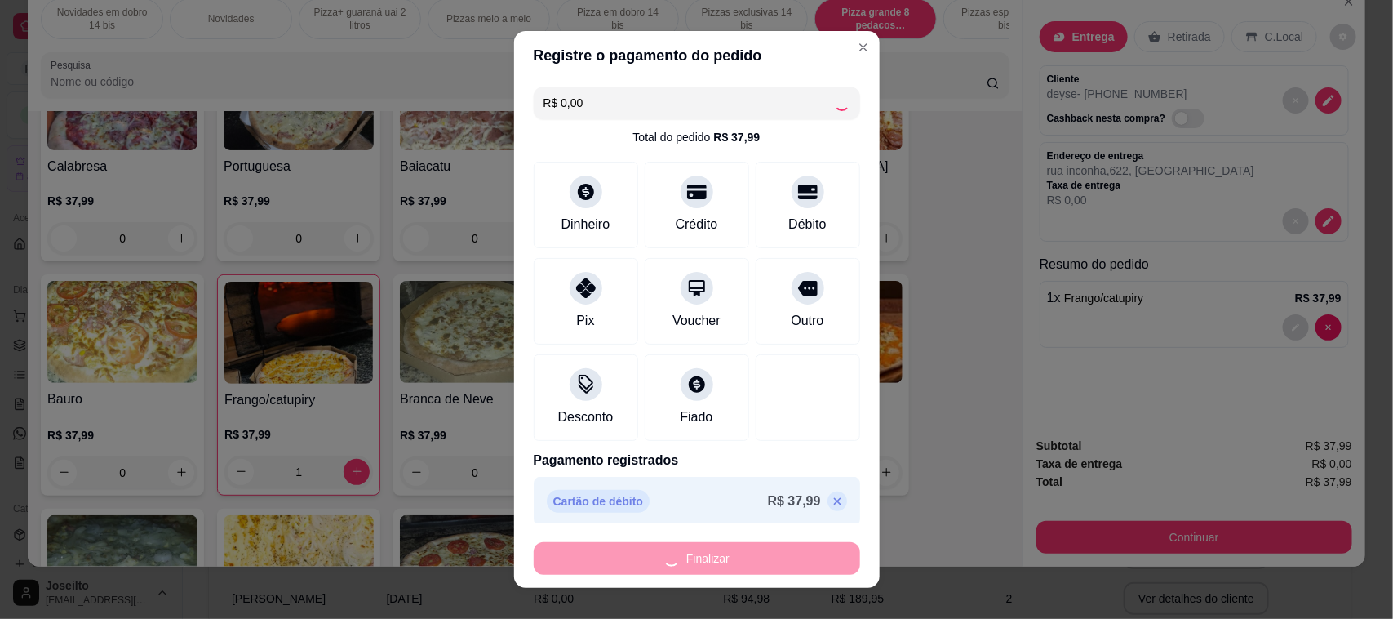
type input "0"
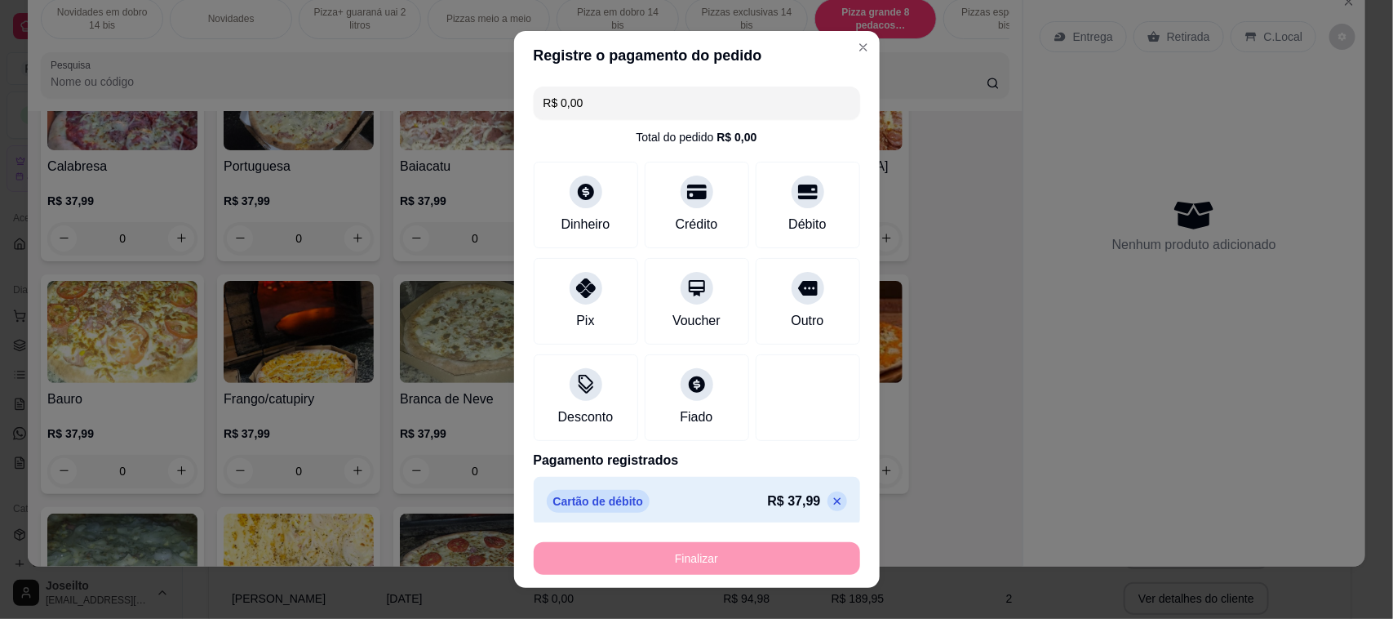
type input "-R$ 37,99"
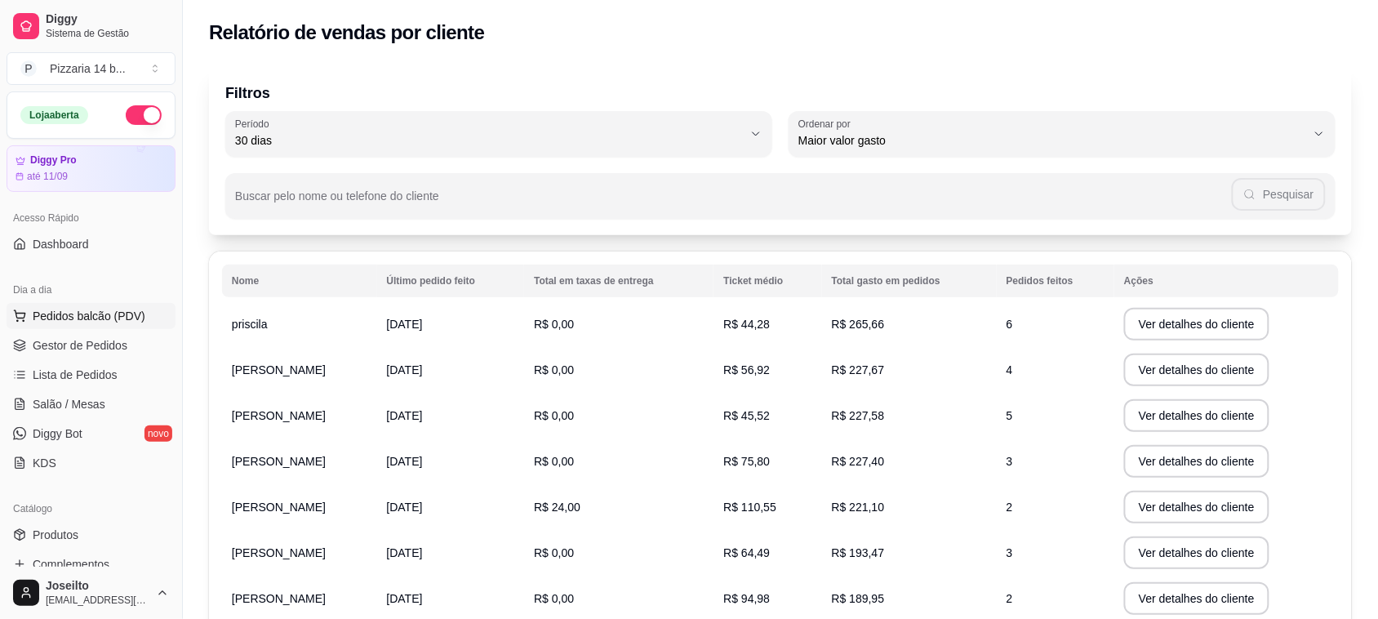
click at [79, 314] on span "Pedidos balcão (PDV)" at bounding box center [89, 316] width 113 height 16
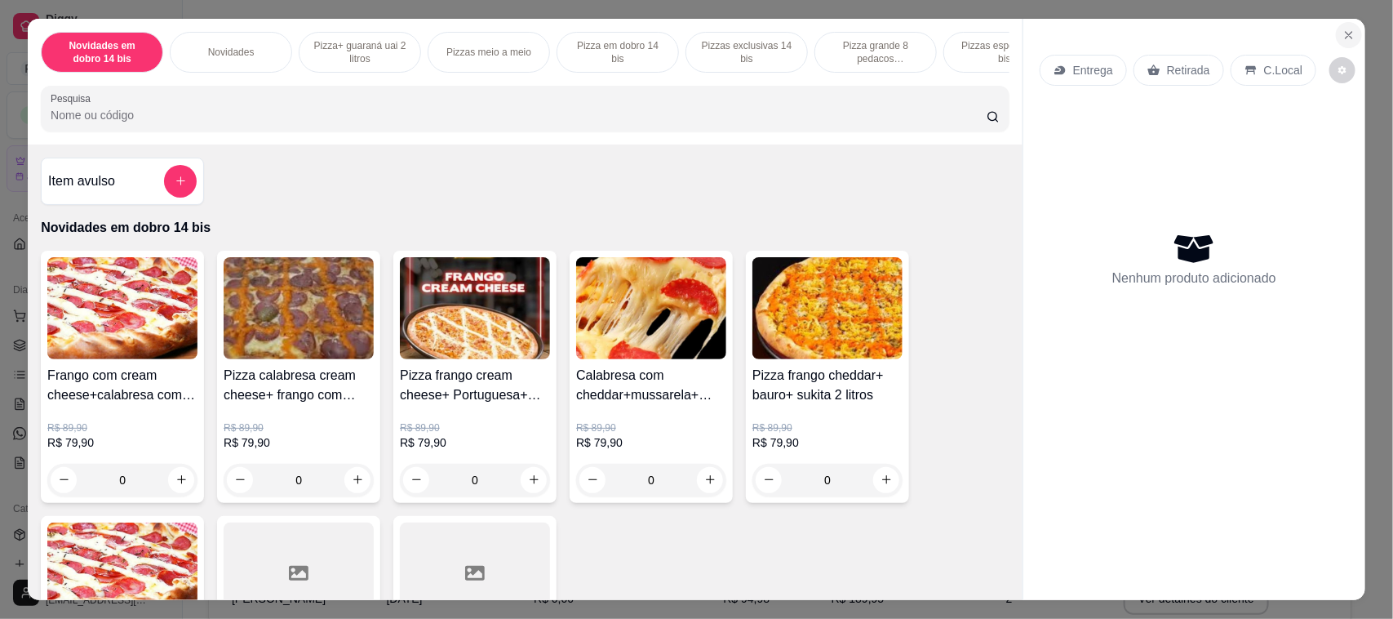
click at [1342, 29] on icon "Close" at bounding box center [1348, 35] width 13 height 13
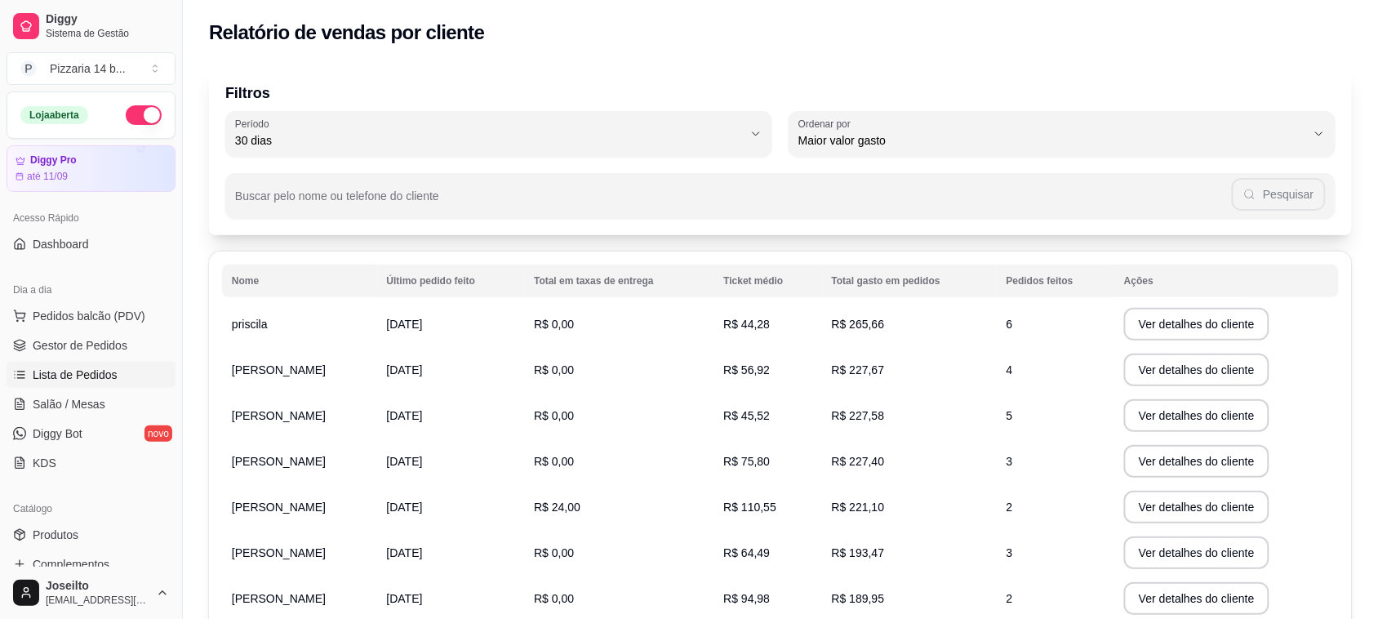
click at [109, 371] on span "Lista de Pedidos" at bounding box center [75, 374] width 85 height 16
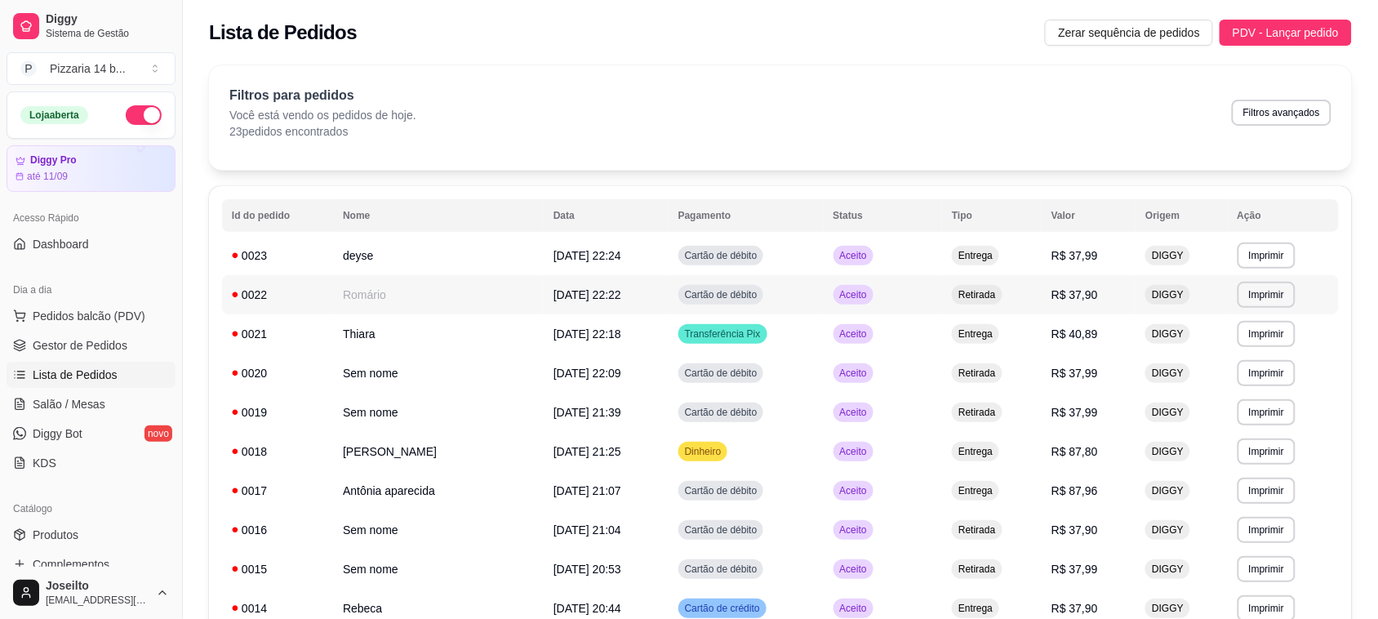
click at [265, 294] on div "0022" at bounding box center [277, 294] width 91 height 16
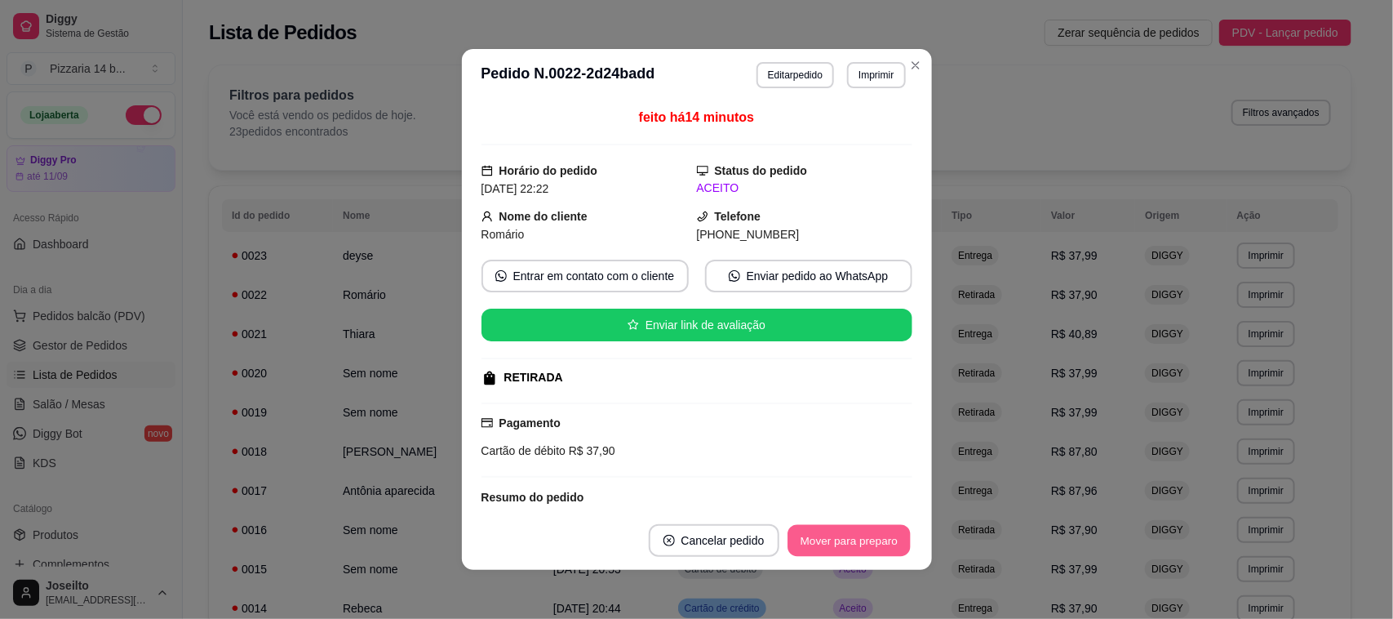
click at [855, 548] on button "Mover para preparo" at bounding box center [849, 541] width 122 height 32
click at [850, 541] on button "Mover para retirada disponível" at bounding box center [821, 540] width 180 height 33
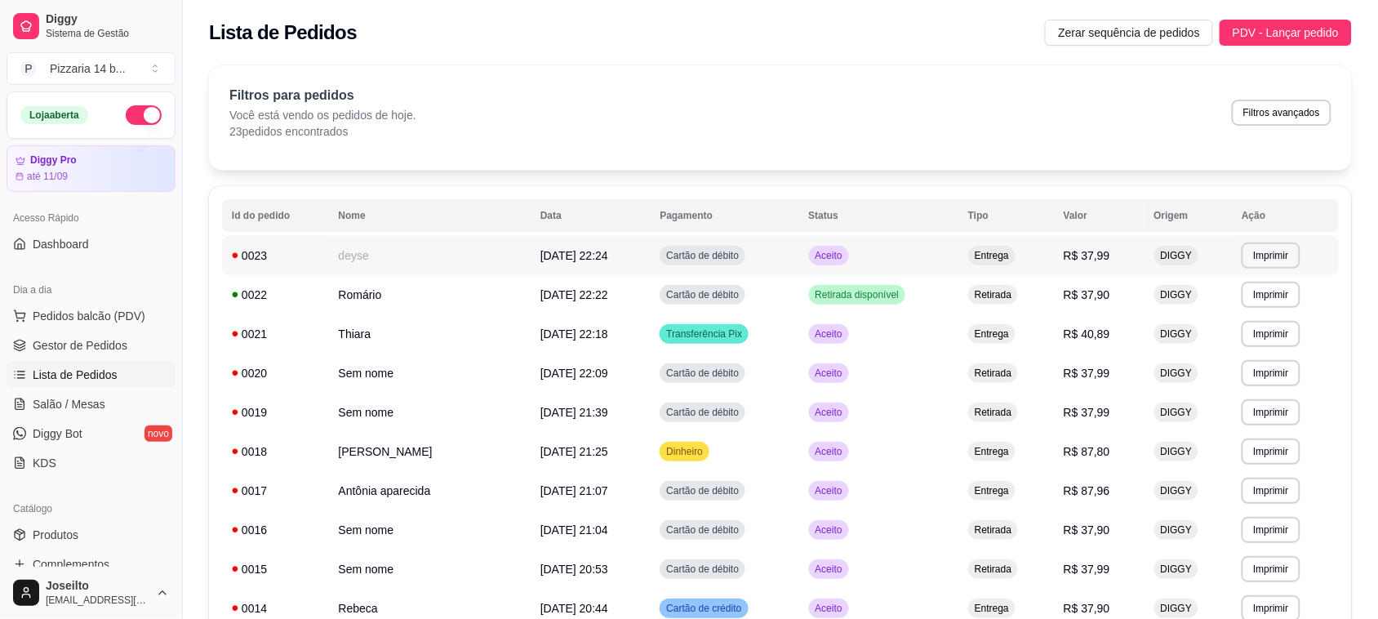
click at [291, 250] on div "0023" at bounding box center [275, 255] width 87 height 16
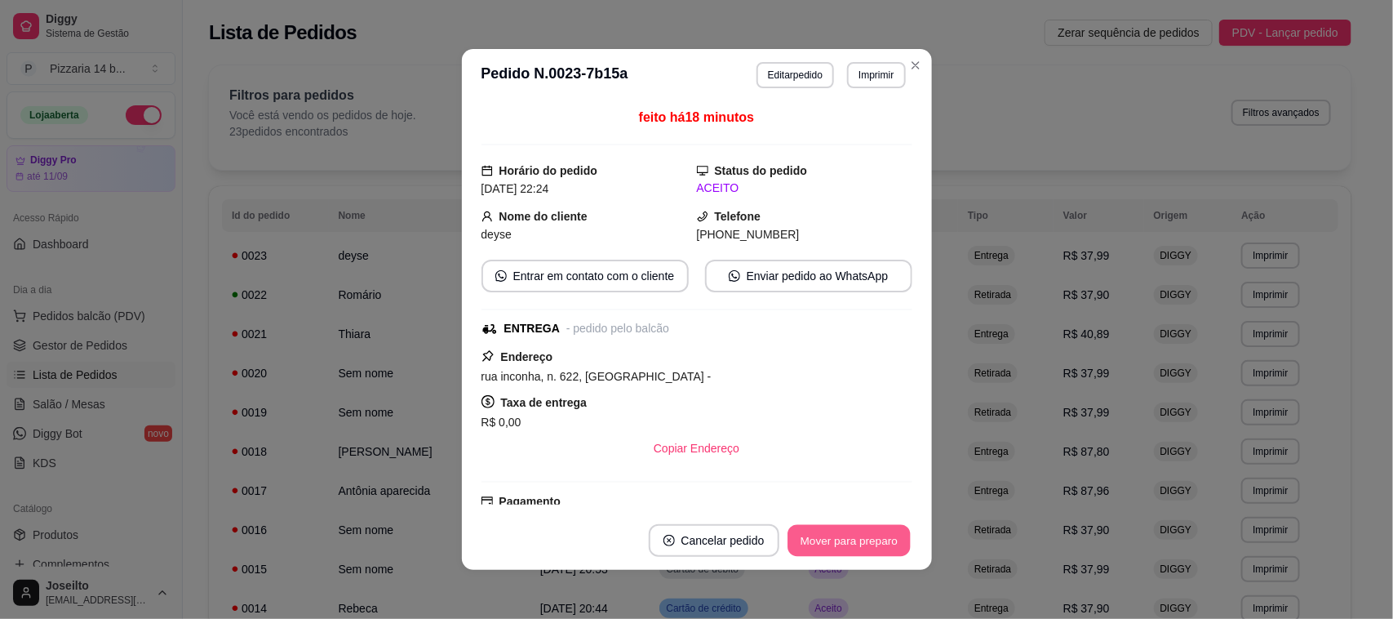
click at [843, 539] on button "Mover para preparo" at bounding box center [849, 541] width 122 height 32
click at [872, 547] on button "Mover para entrega" at bounding box center [849, 541] width 122 height 32
click at [850, 535] on button "Mover para finalizado" at bounding box center [844, 541] width 131 height 32
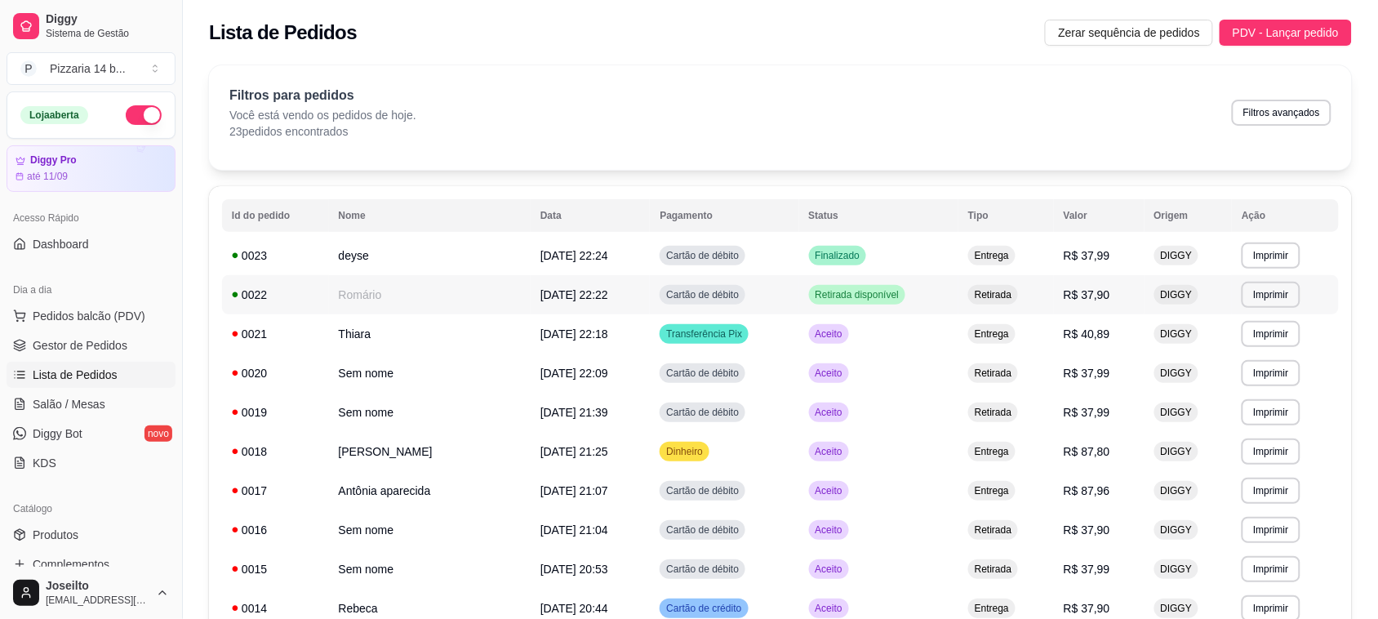
click at [311, 302] on div "0022" at bounding box center [275, 294] width 87 height 16
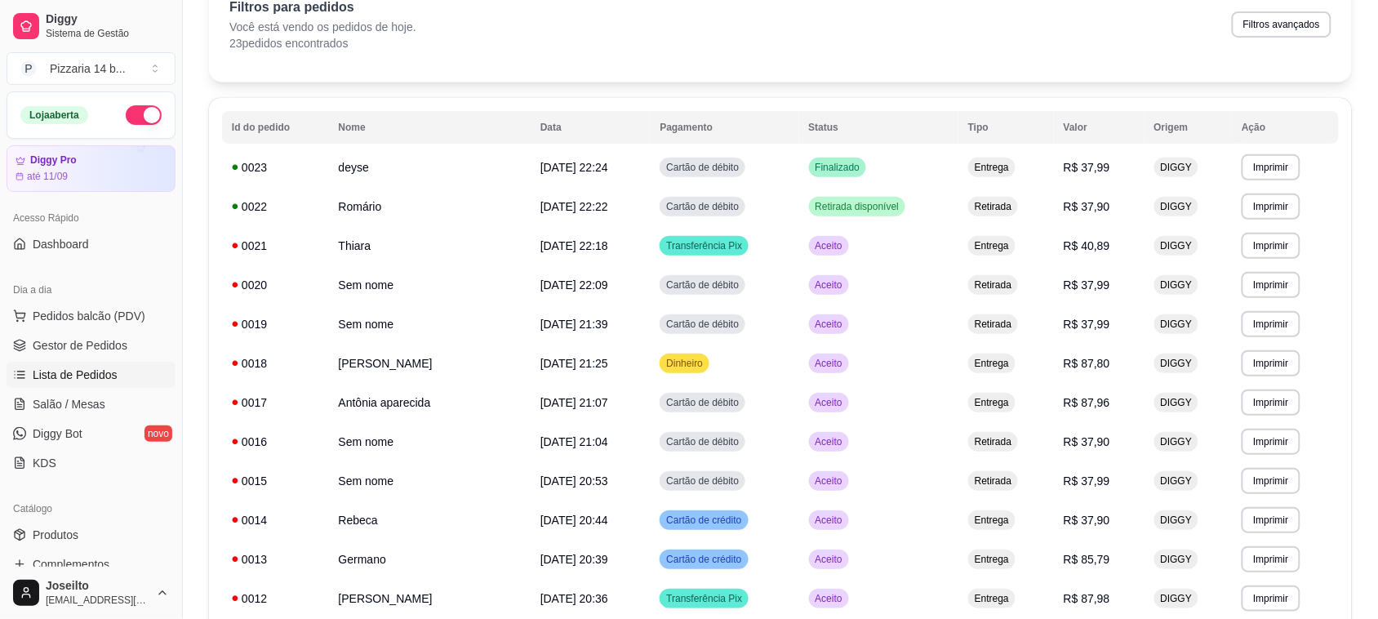
scroll to position [23, 0]
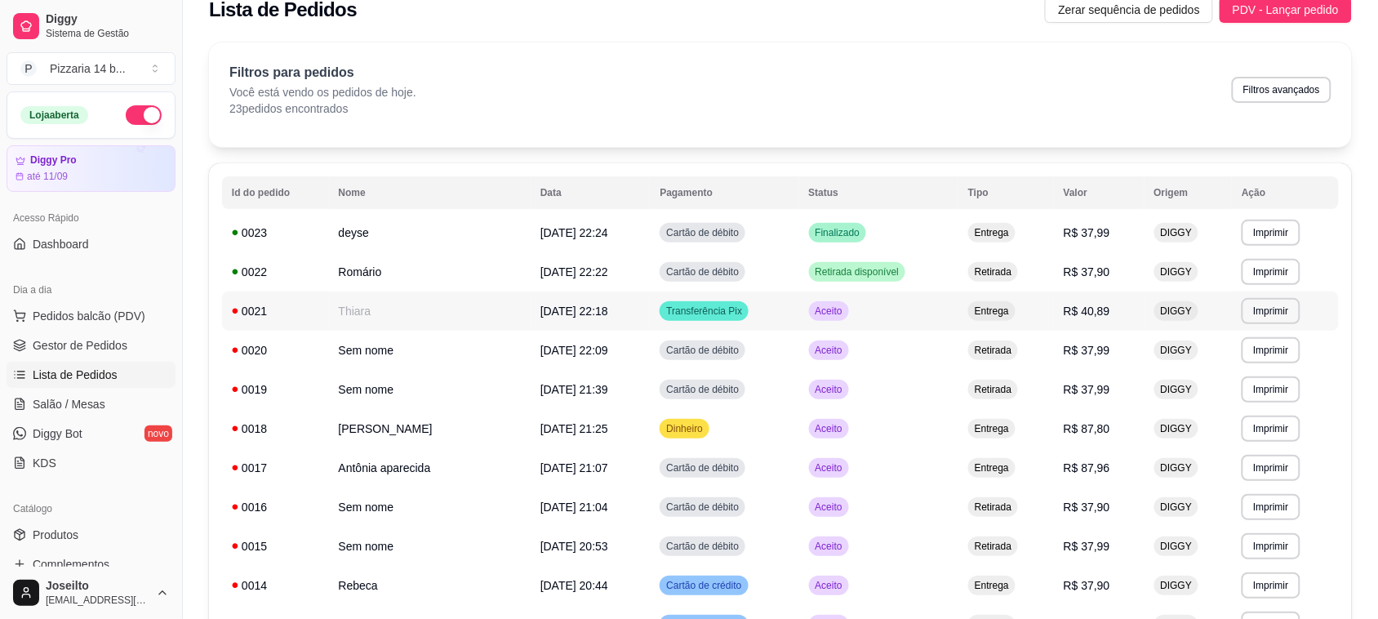
click at [386, 320] on td "Thiara" at bounding box center [430, 310] width 202 height 39
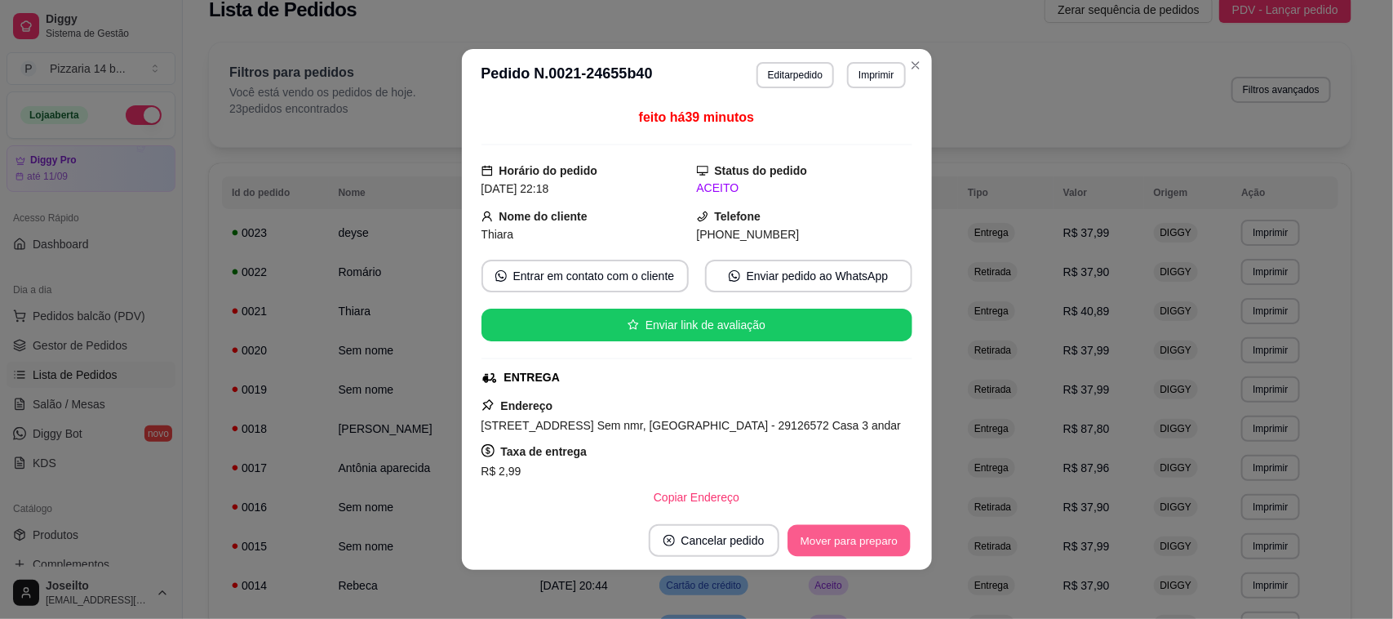
click at [831, 537] on button "Mover para preparo" at bounding box center [849, 541] width 122 height 32
click at [836, 537] on button "Mover para entrega" at bounding box center [849, 541] width 122 height 32
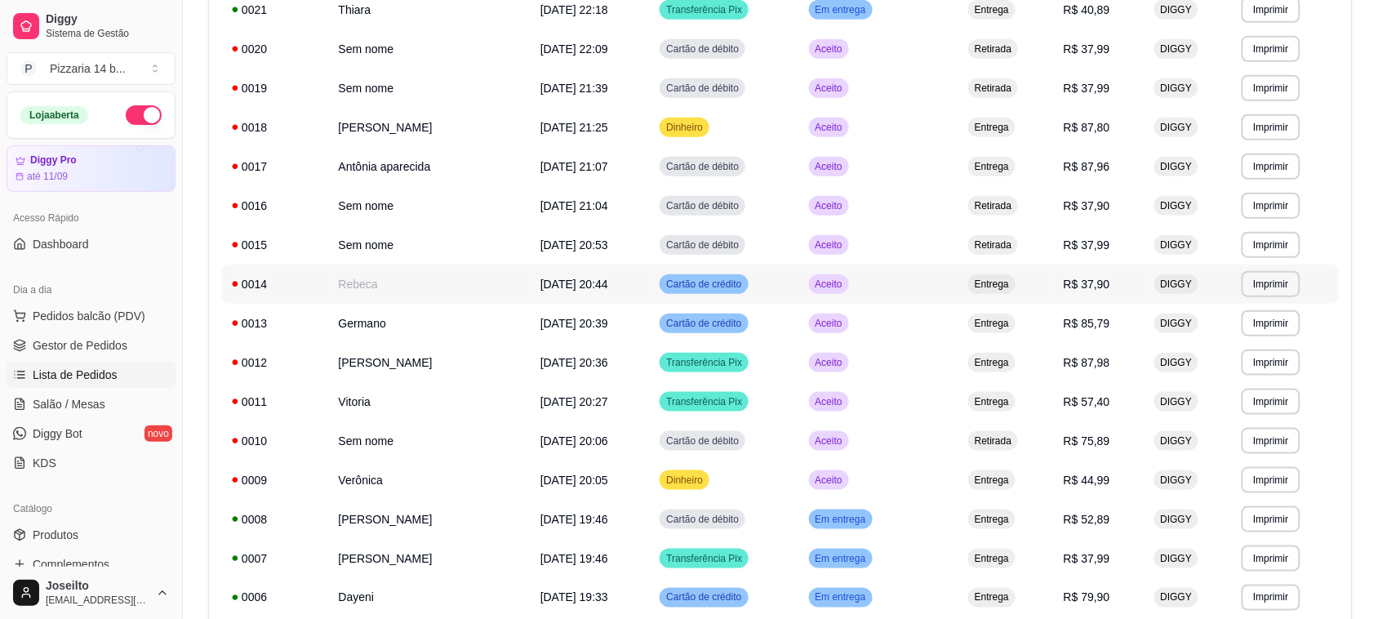
scroll to position [329, 0]
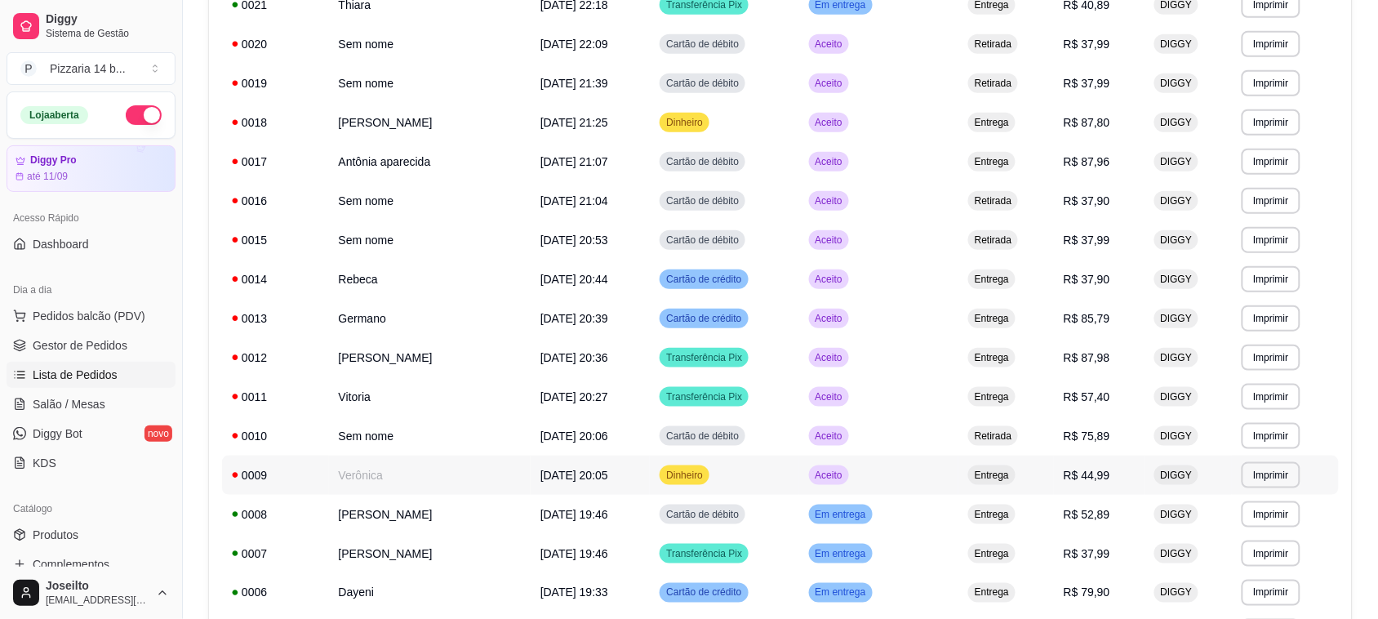
click at [433, 457] on td "Verônica" at bounding box center [430, 474] width 202 height 39
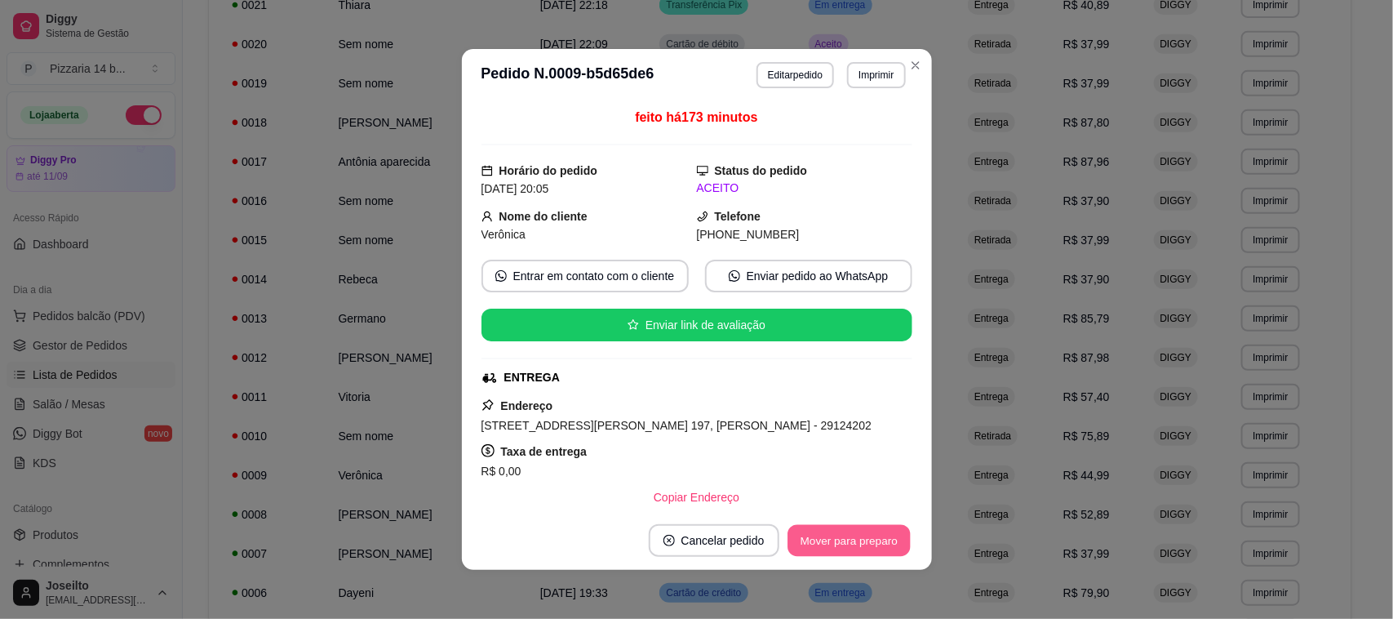
click at [818, 548] on button "Mover para preparo" at bounding box center [849, 541] width 122 height 32
click at [818, 548] on button "Mover para entrega" at bounding box center [849, 541] width 122 height 32
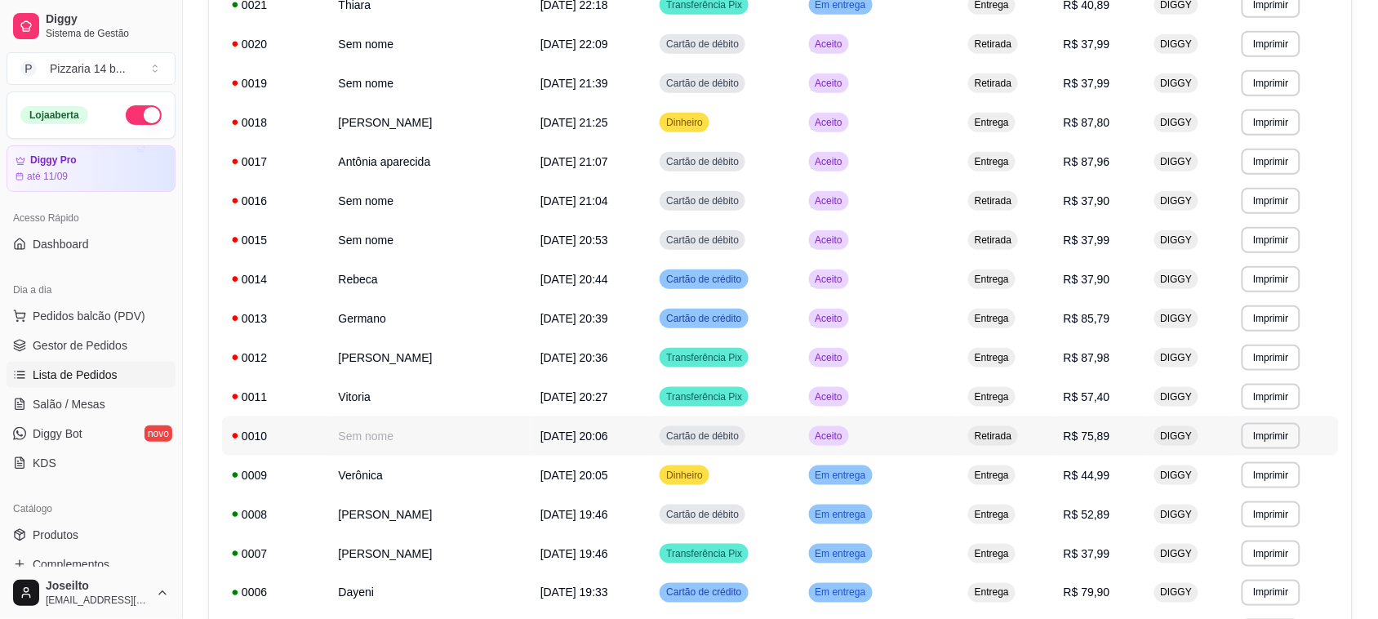
click at [347, 429] on td "Sem nome" at bounding box center [430, 435] width 202 height 39
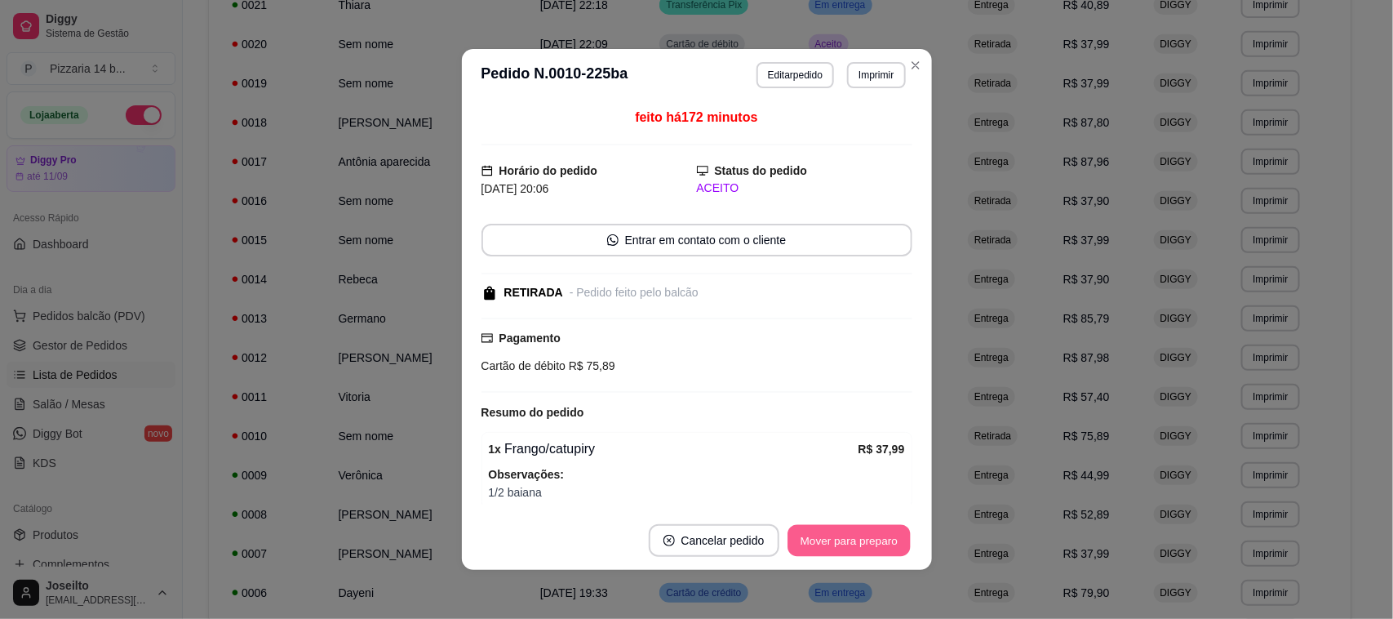
click at [829, 539] on button "Mover para preparo" at bounding box center [849, 541] width 122 height 32
click at [772, 540] on button "Mover para retirada disponível" at bounding box center [821, 541] width 175 height 32
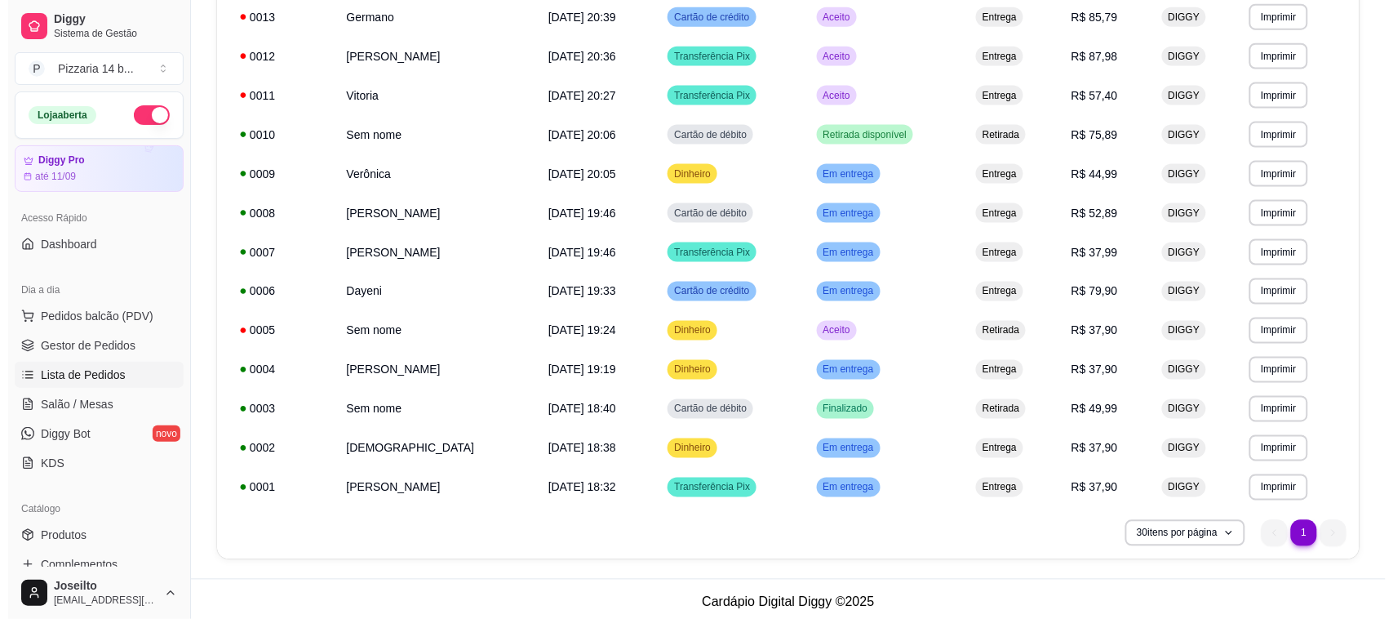
scroll to position [635, 0]
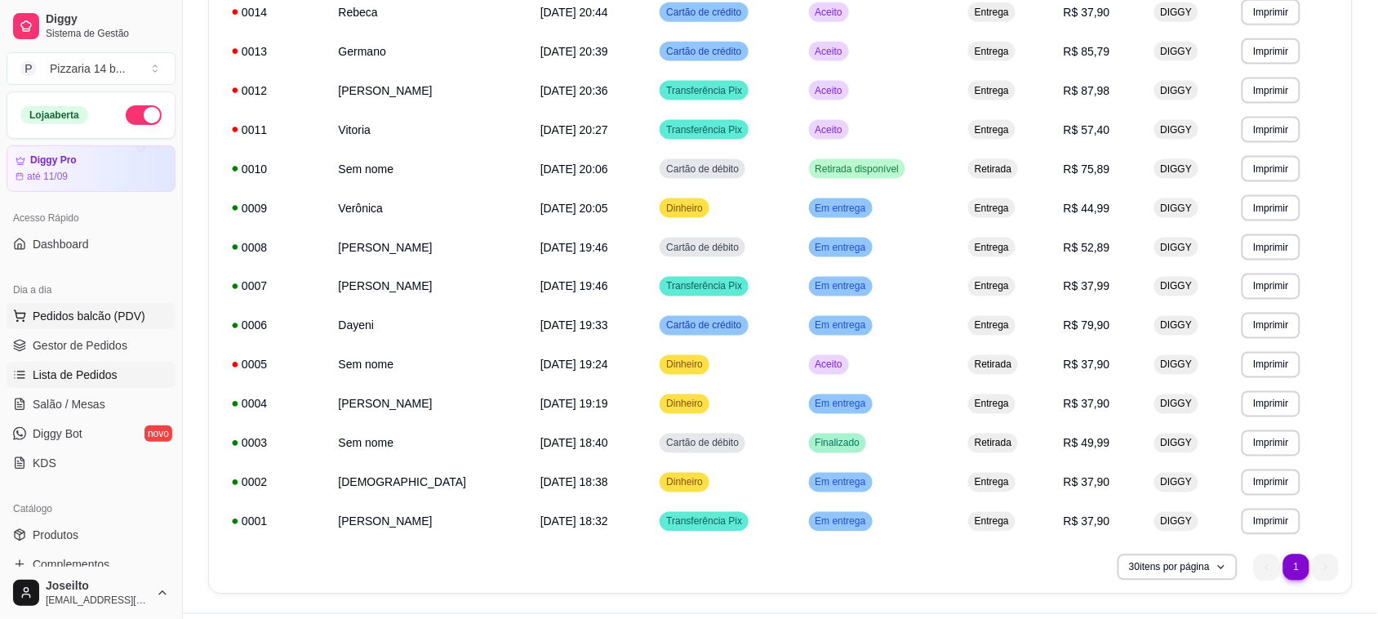
click at [75, 308] on span "Pedidos balcão (PDV)" at bounding box center [89, 316] width 113 height 16
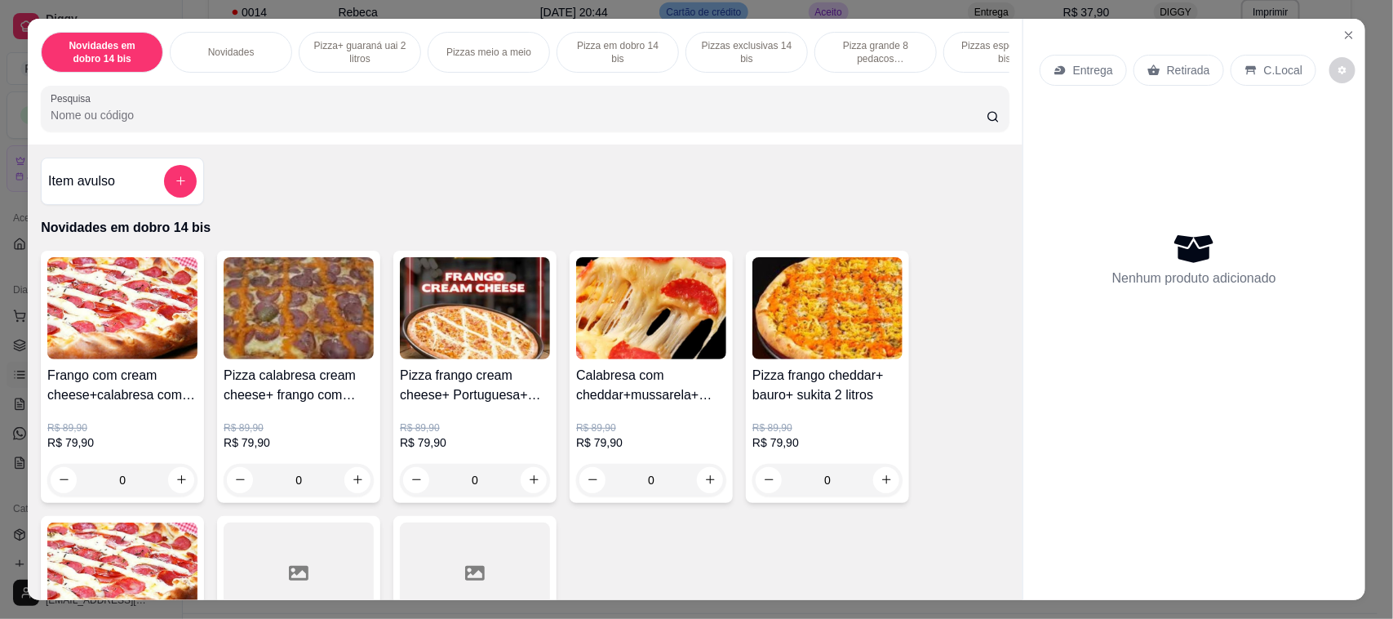
click at [890, 59] on p "Pizza grande 8 pedacos promocionais" at bounding box center [875, 52] width 95 height 26
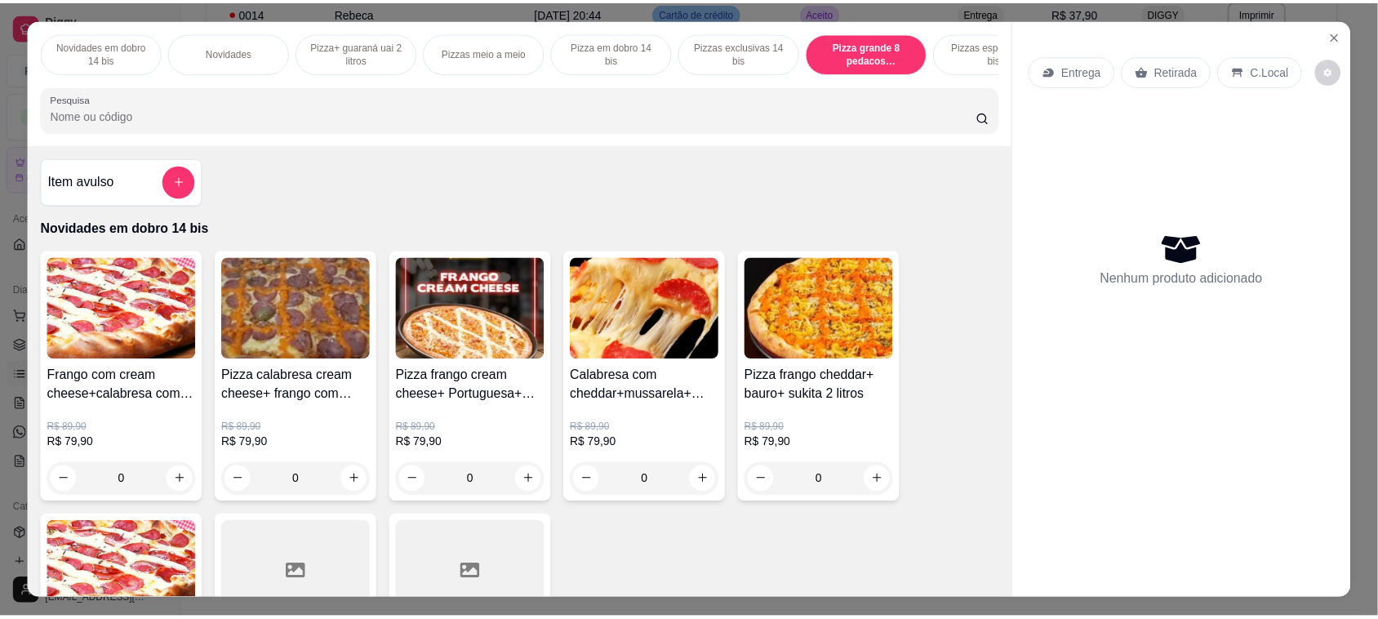
scroll to position [33, 0]
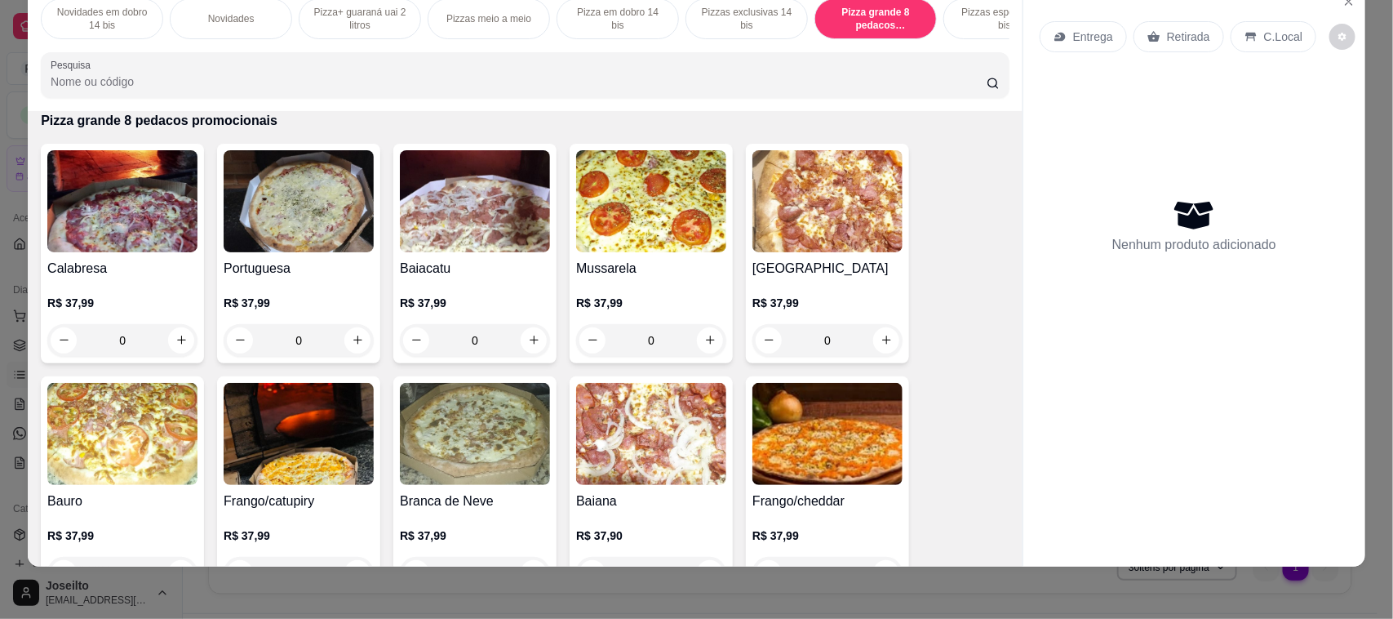
click at [283, 223] on img at bounding box center [299, 201] width 150 height 102
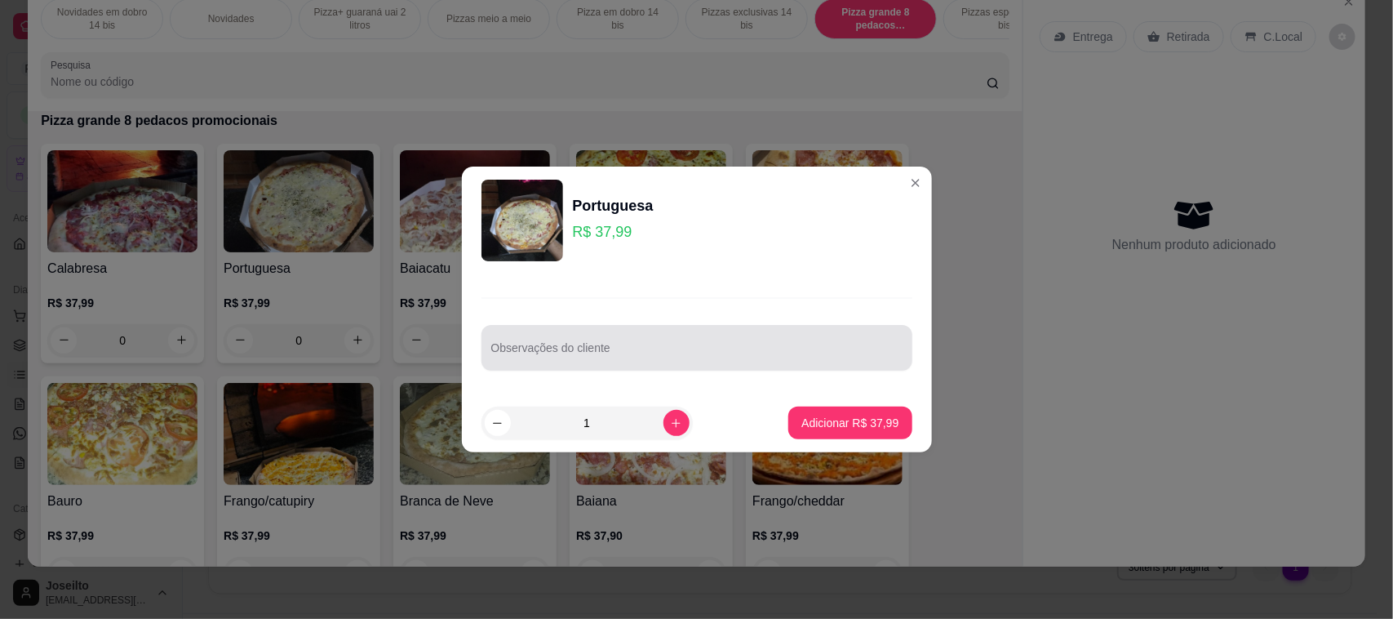
click at [633, 336] on div at bounding box center [696, 347] width 411 height 33
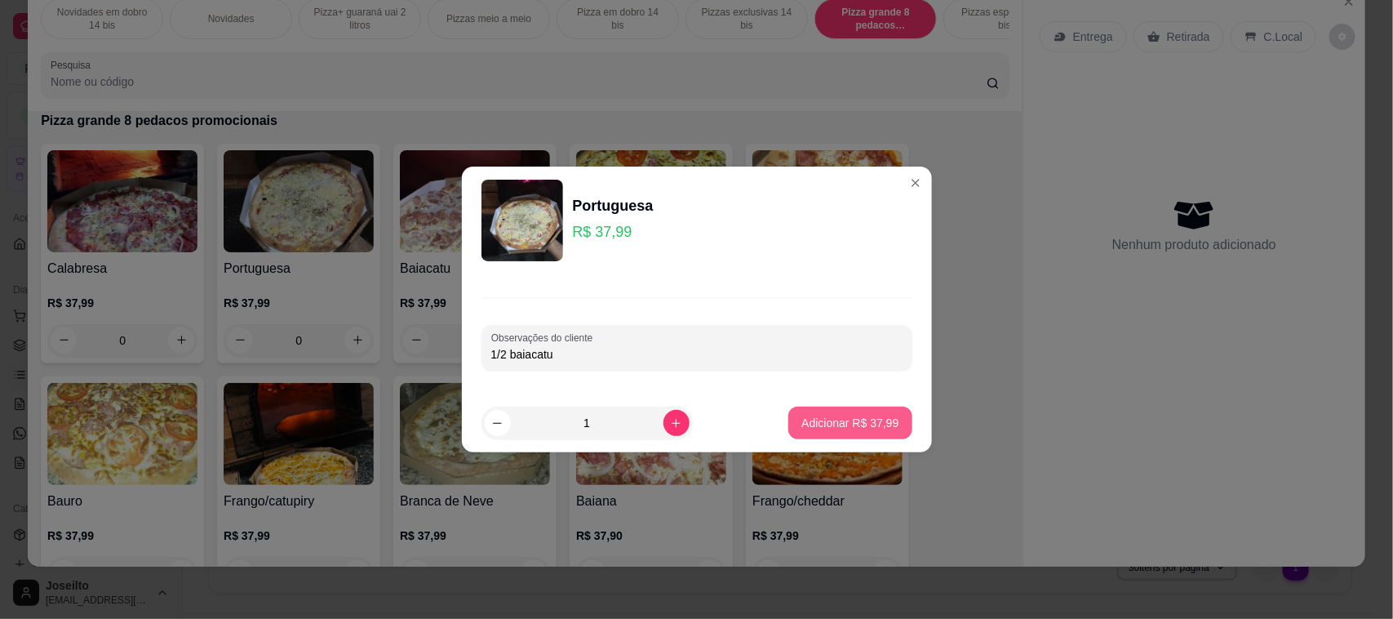
type input "1/2 baiacatu"
click at [838, 426] on p "Adicionar R$ 37,99" at bounding box center [849, 423] width 97 height 16
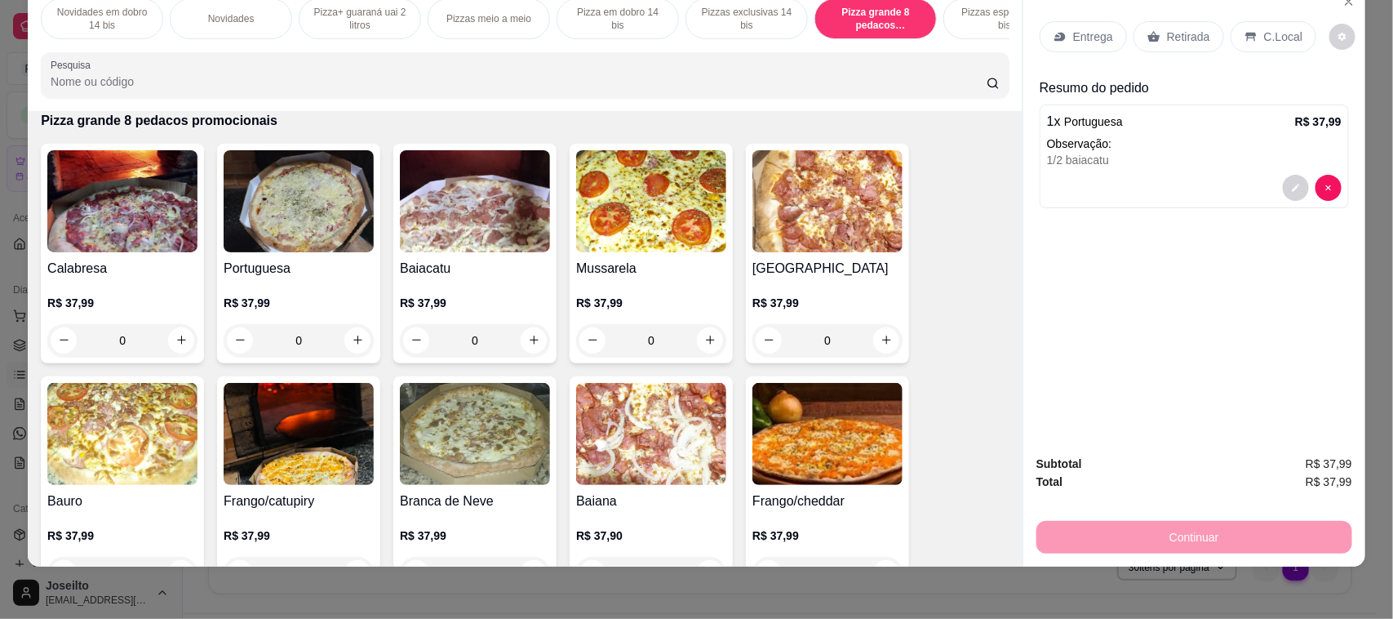
click at [1186, 29] on p "Retirada" at bounding box center [1188, 37] width 43 height 16
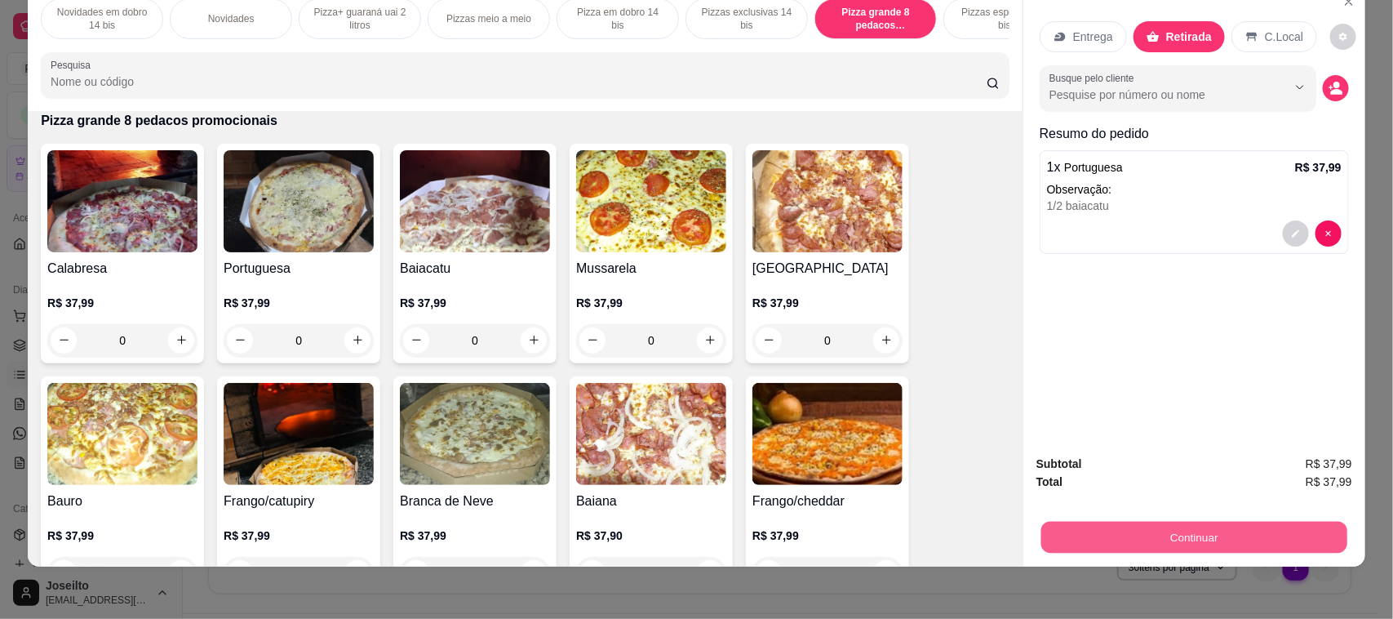
click at [1181, 535] on button "Continuar" at bounding box center [1194, 537] width 306 height 32
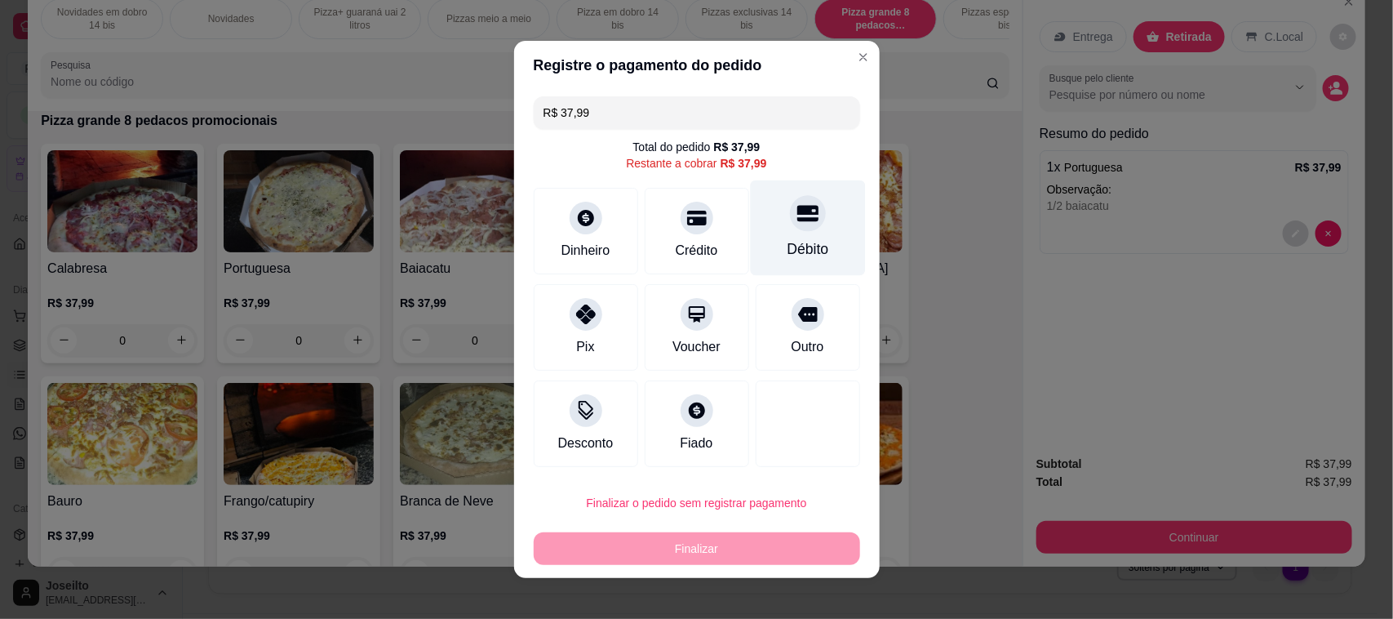
click at [797, 223] on icon at bounding box center [807, 212] width 21 height 21
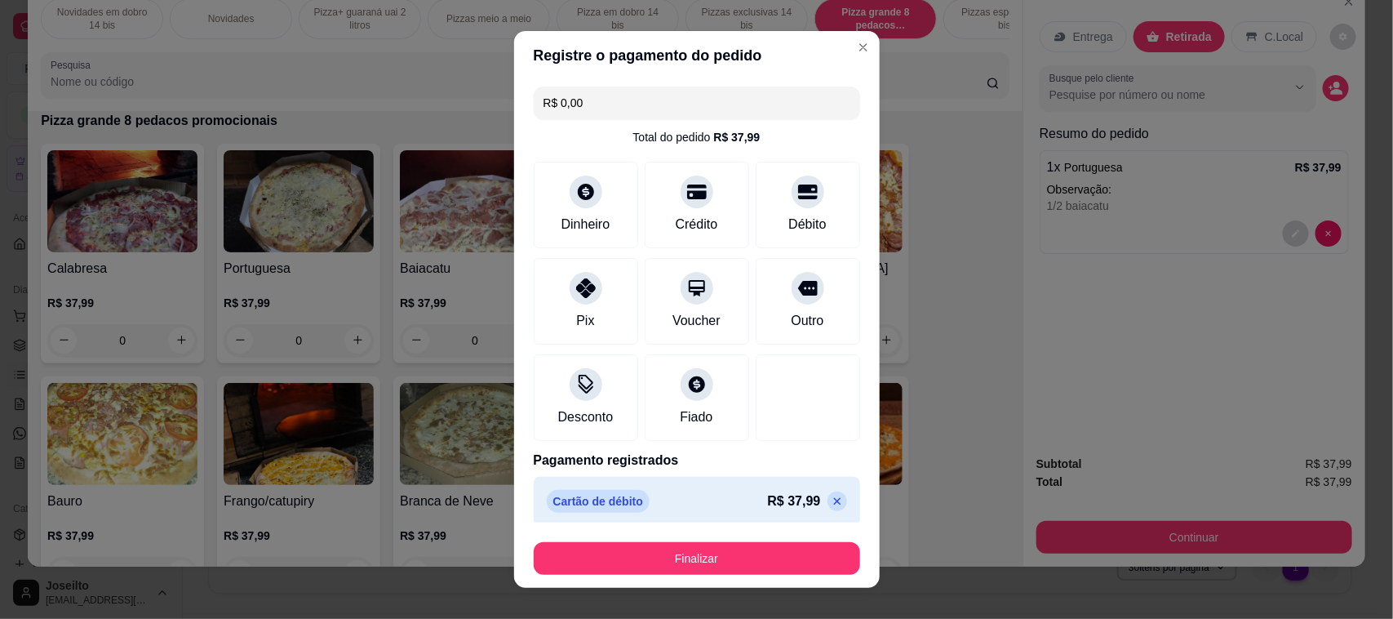
click at [561, 573] on footer "Finalizar" at bounding box center [697, 554] width 366 height 65
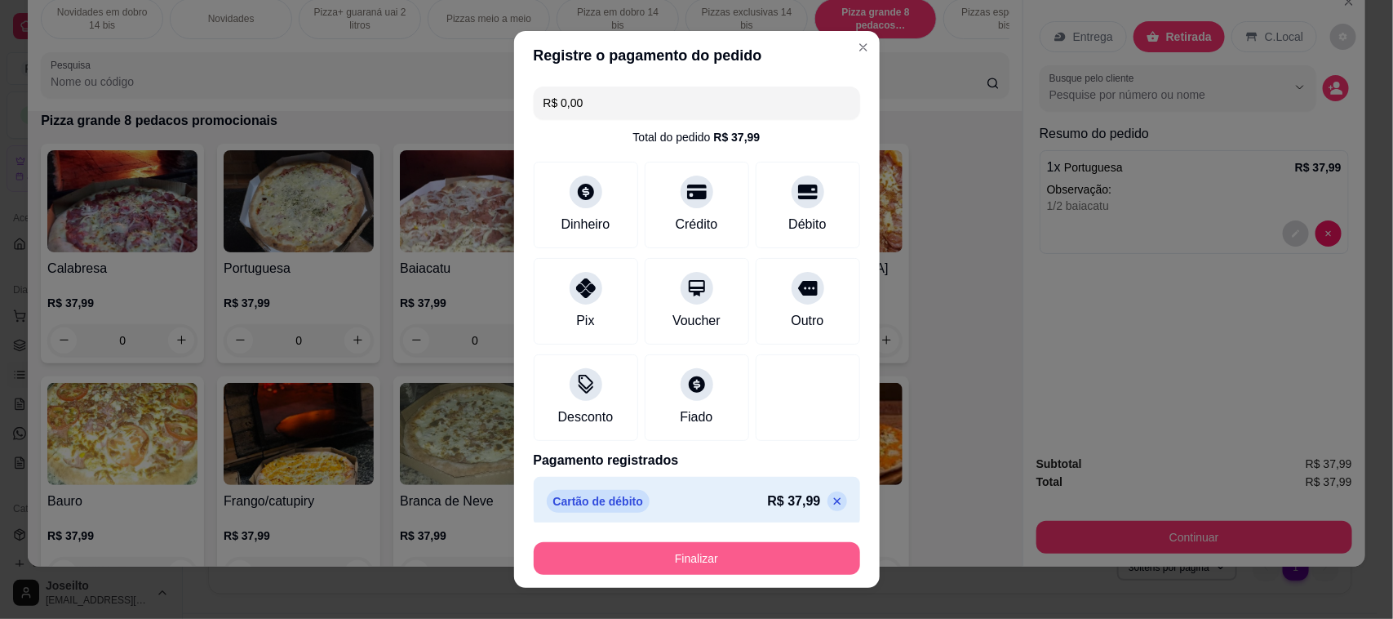
click at [557, 566] on button "Finalizar" at bounding box center [697, 558] width 326 height 33
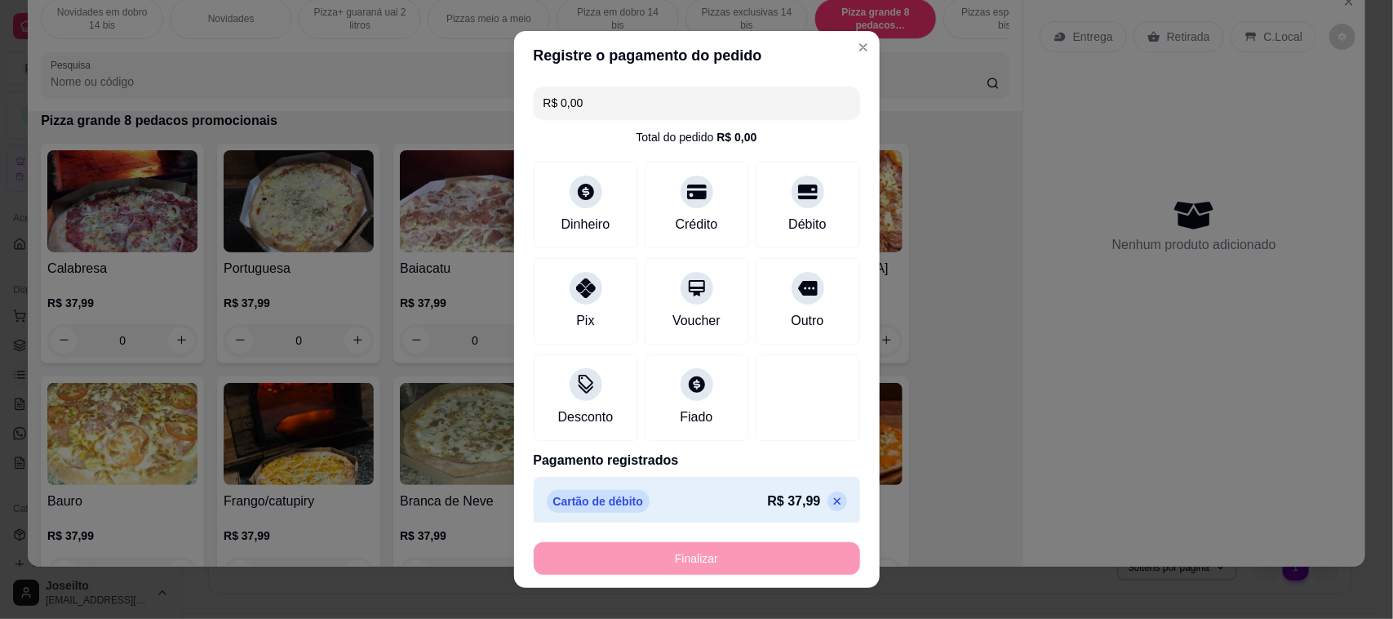
type input "-R$ 37,99"
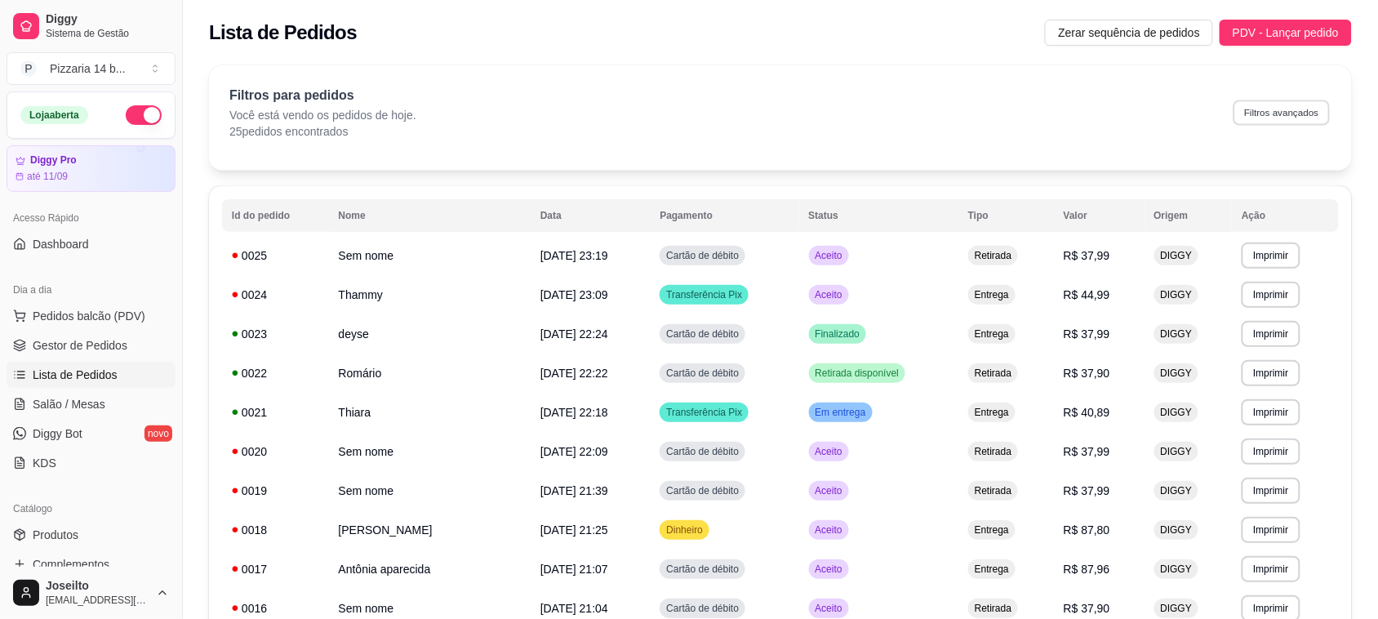
click at [1302, 106] on button "Filtros avançados" at bounding box center [1281, 112] width 96 height 25
select select "0"
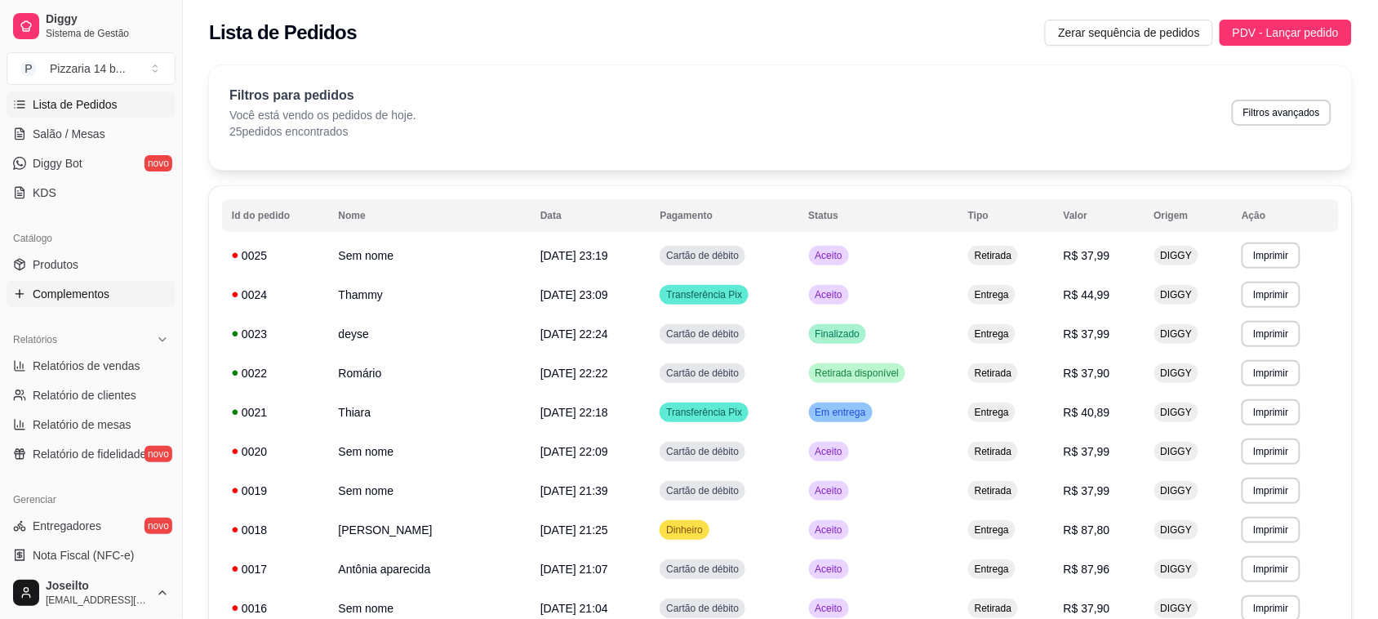
scroll to position [306, 0]
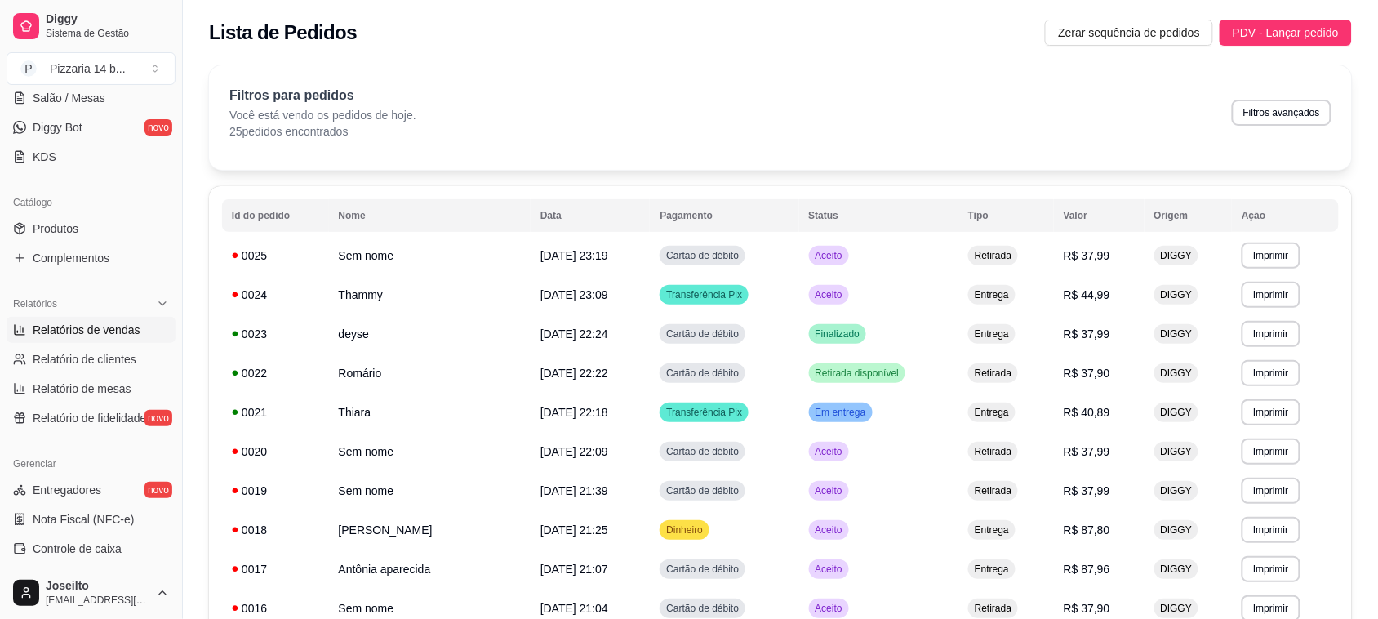
click at [91, 333] on span "Relatórios de vendas" at bounding box center [87, 330] width 108 height 16
select select "ALL"
select select "0"
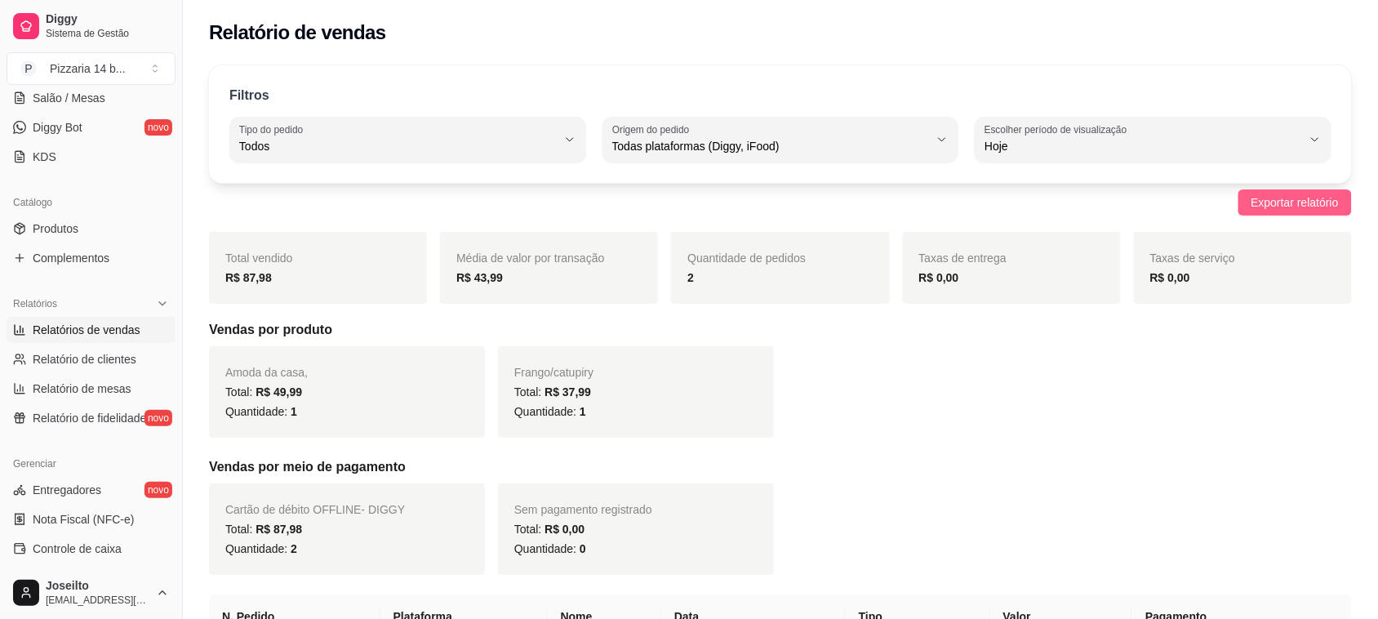
click at [1284, 202] on span "Exportar relatório" at bounding box center [1294, 202] width 87 height 18
click at [1271, 197] on span "Exportar relatório" at bounding box center [1294, 202] width 87 height 18
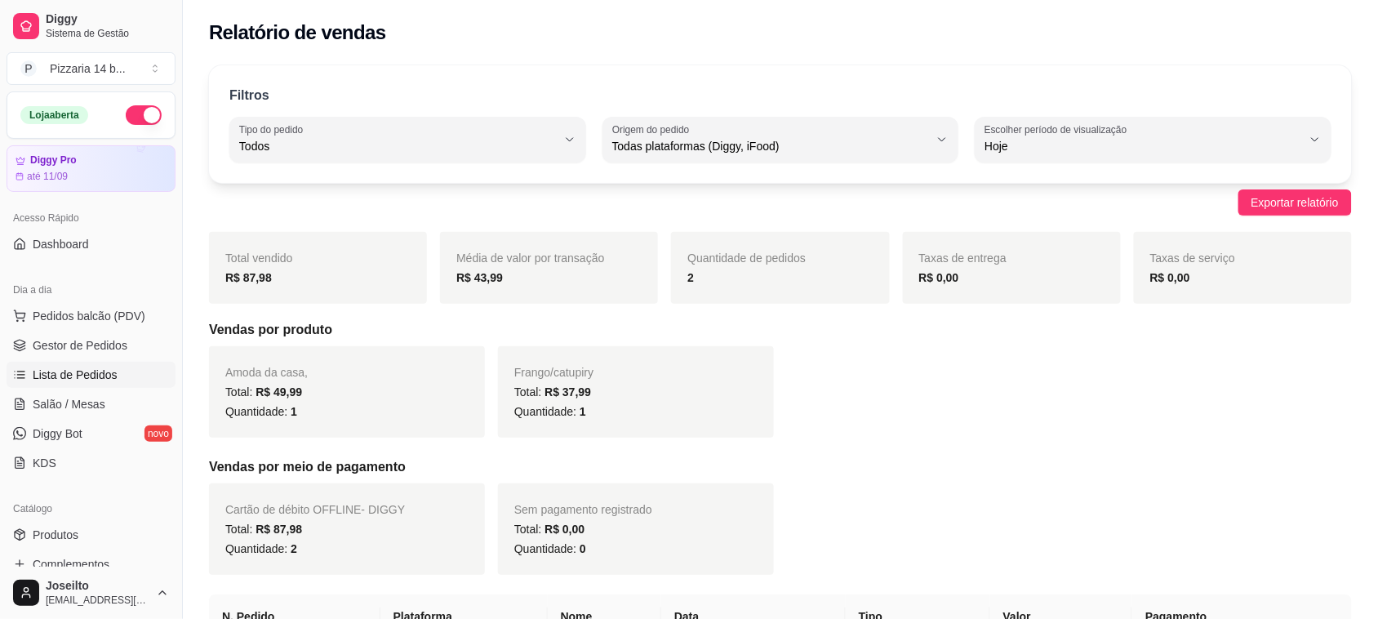
click at [76, 380] on span "Lista de Pedidos" at bounding box center [75, 374] width 85 height 16
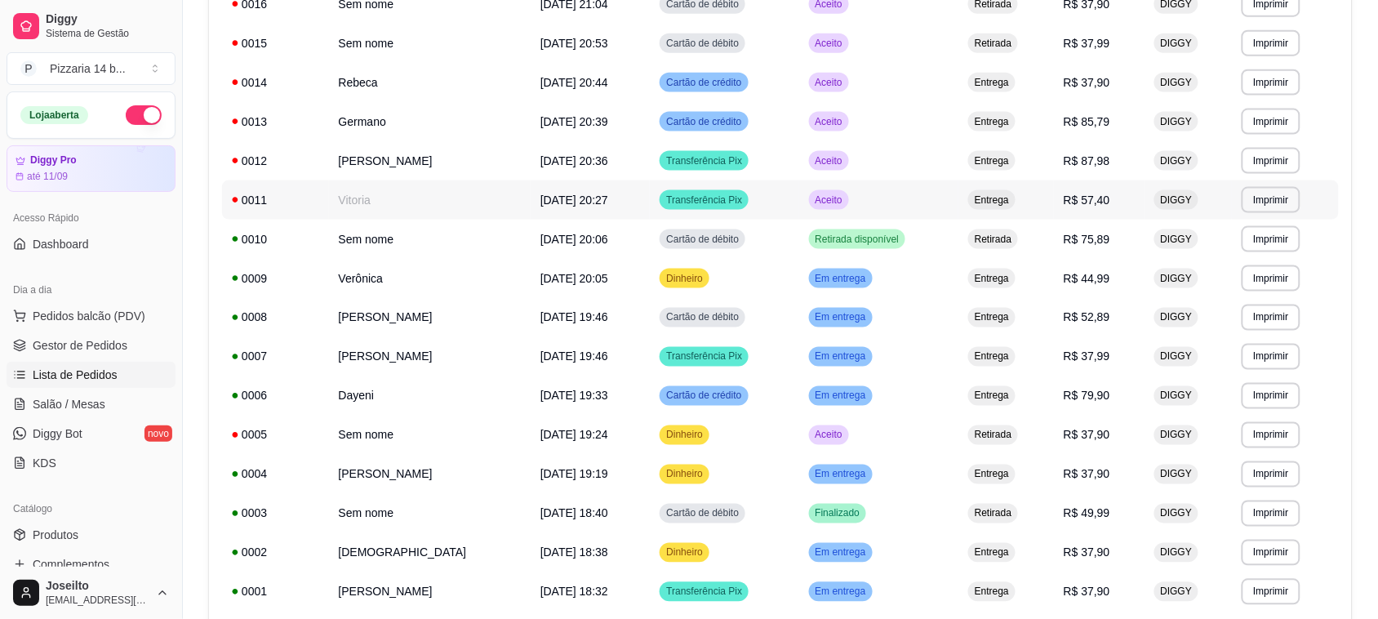
scroll to position [714, 0]
